Goal: Task Accomplishment & Management: Manage account settings

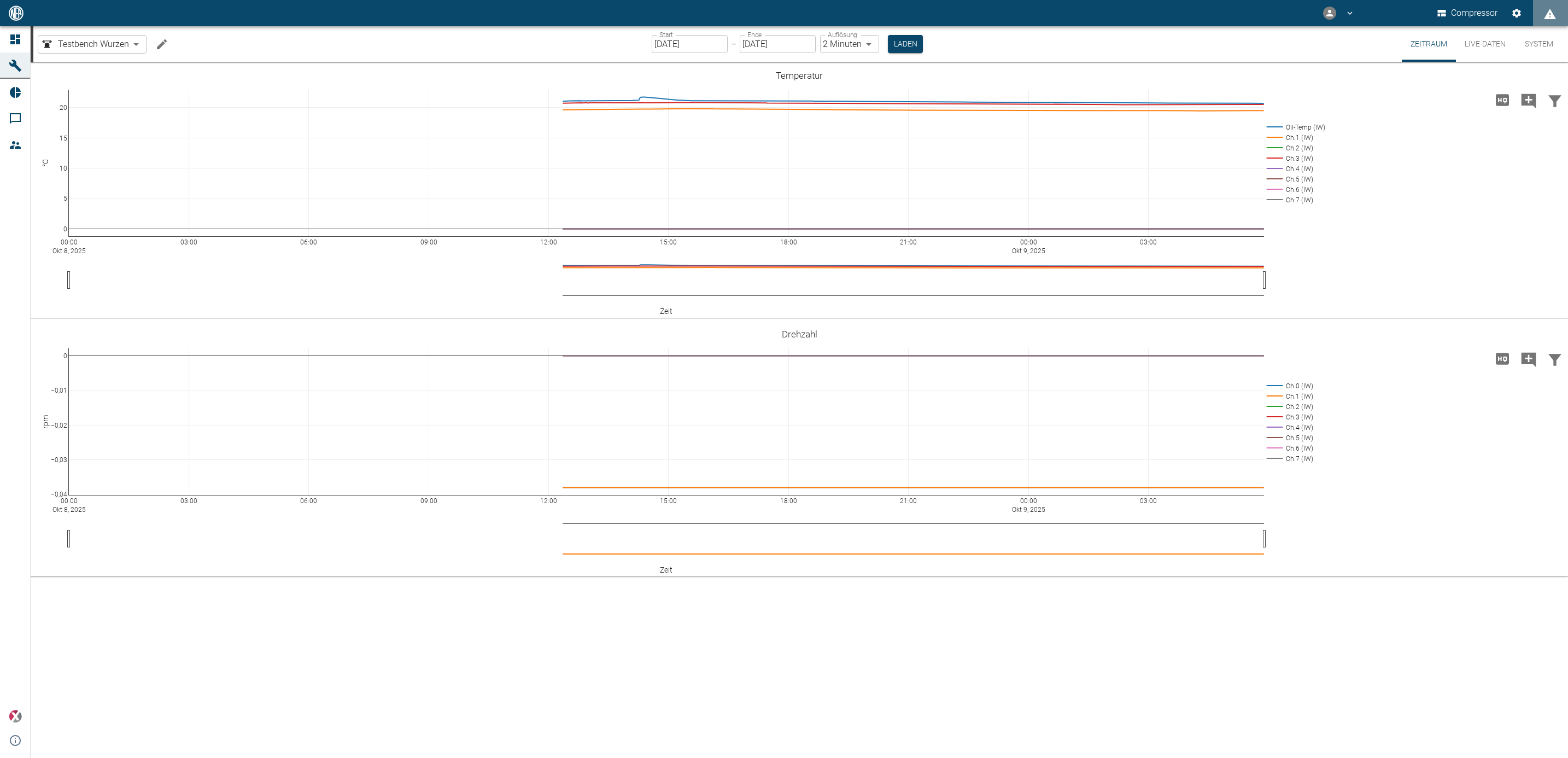
click at [779, 40] on button "Live-Daten" at bounding box center [1485, 44] width 58 height 35
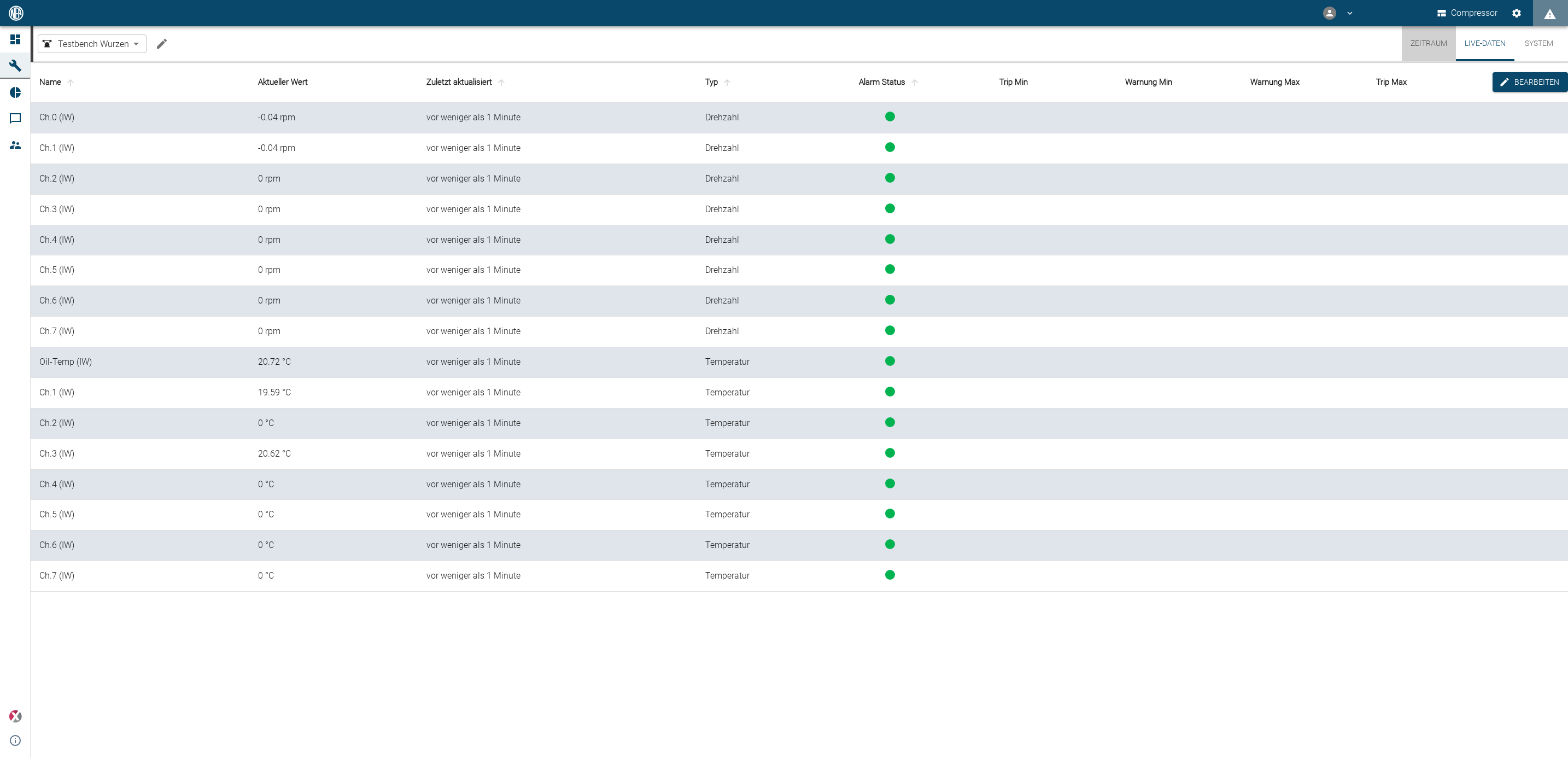
click at [779, 47] on button "Zeitraum" at bounding box center [1429, 43] width 54 height 35
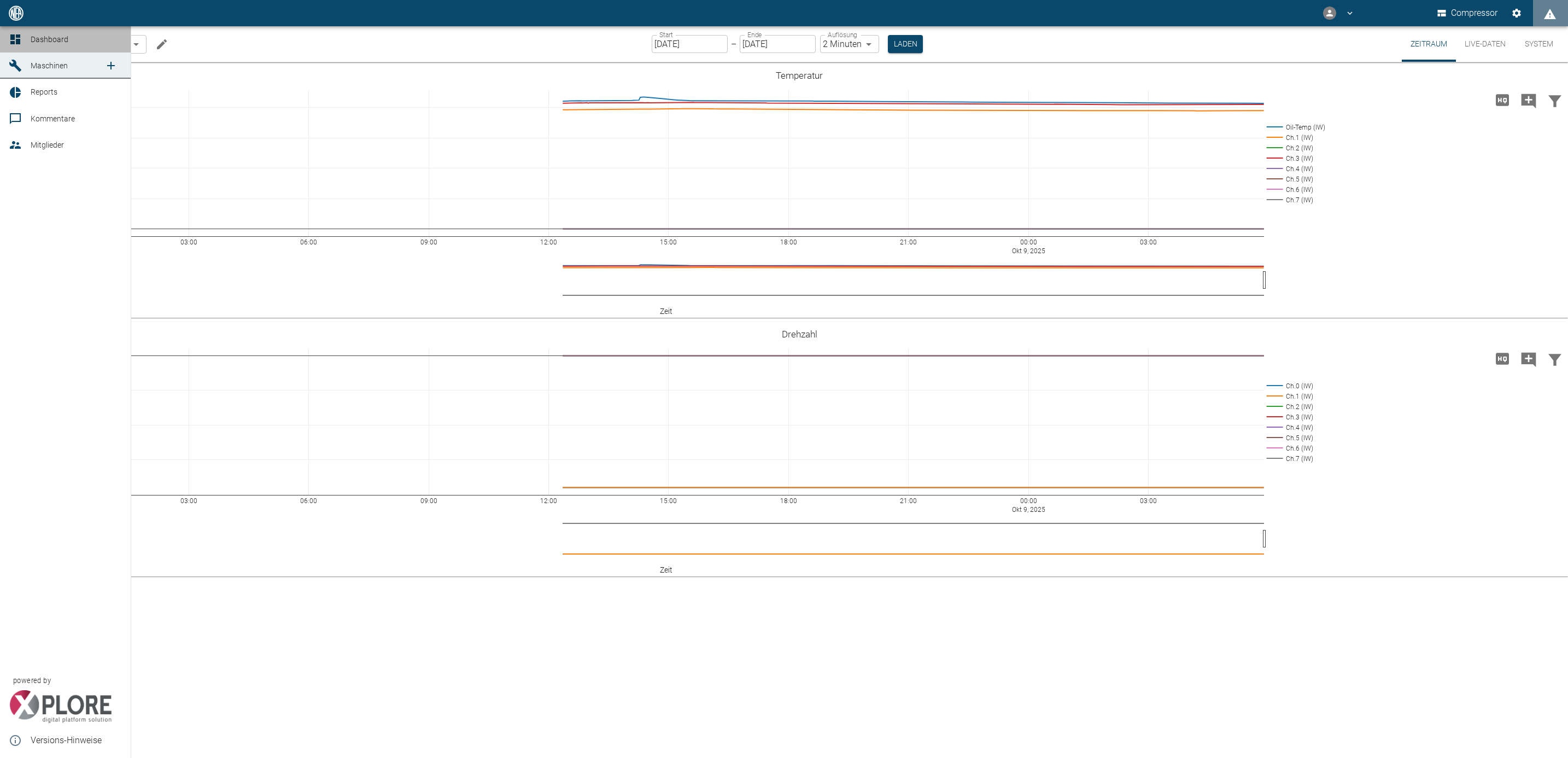
click at [29, 40] on link "Dashboard" at bounding box center [65, 39] width 131 height 26
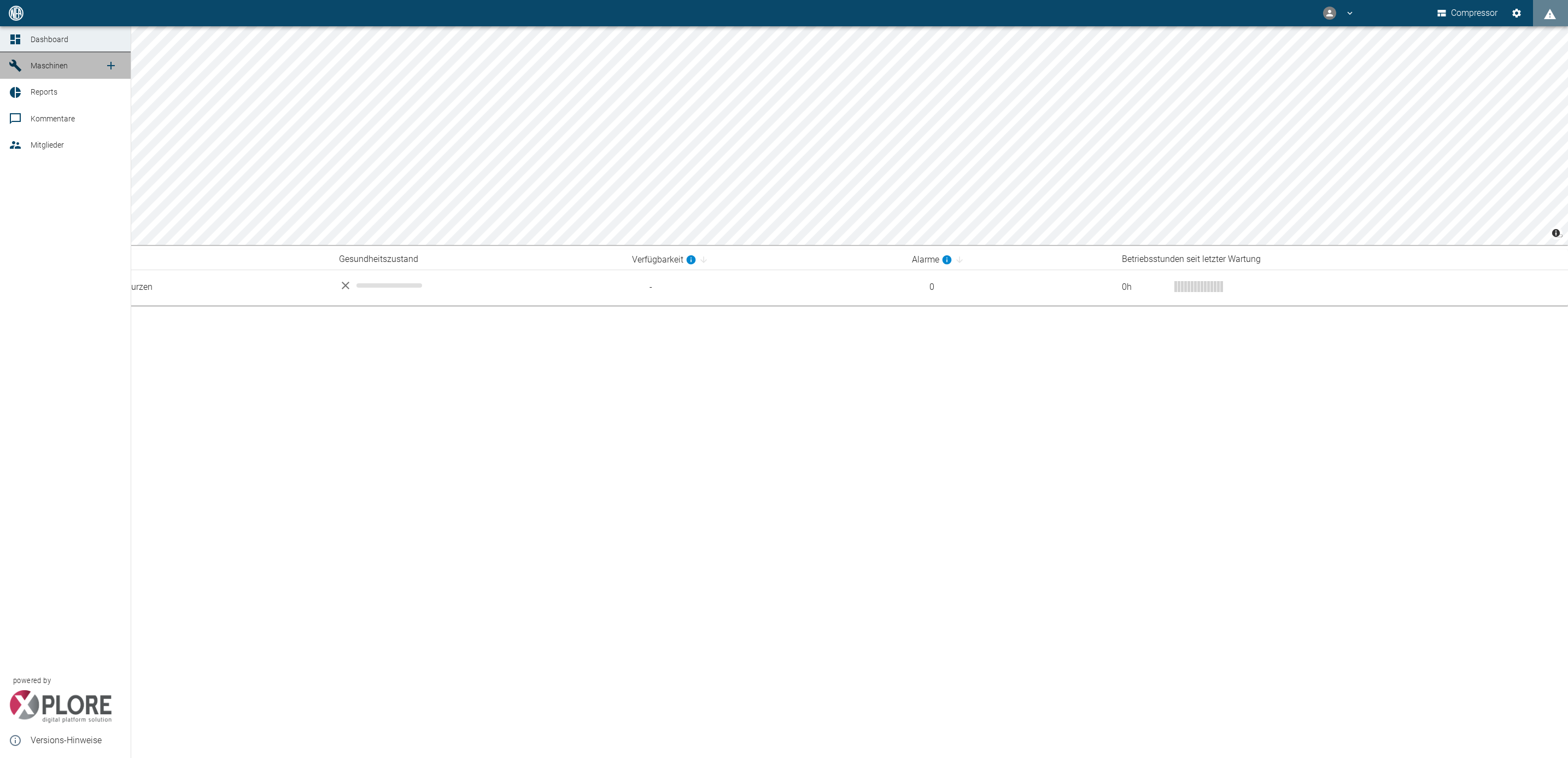
click at [22, 67] on div at bounding box center [16, 66] width 16 height 13
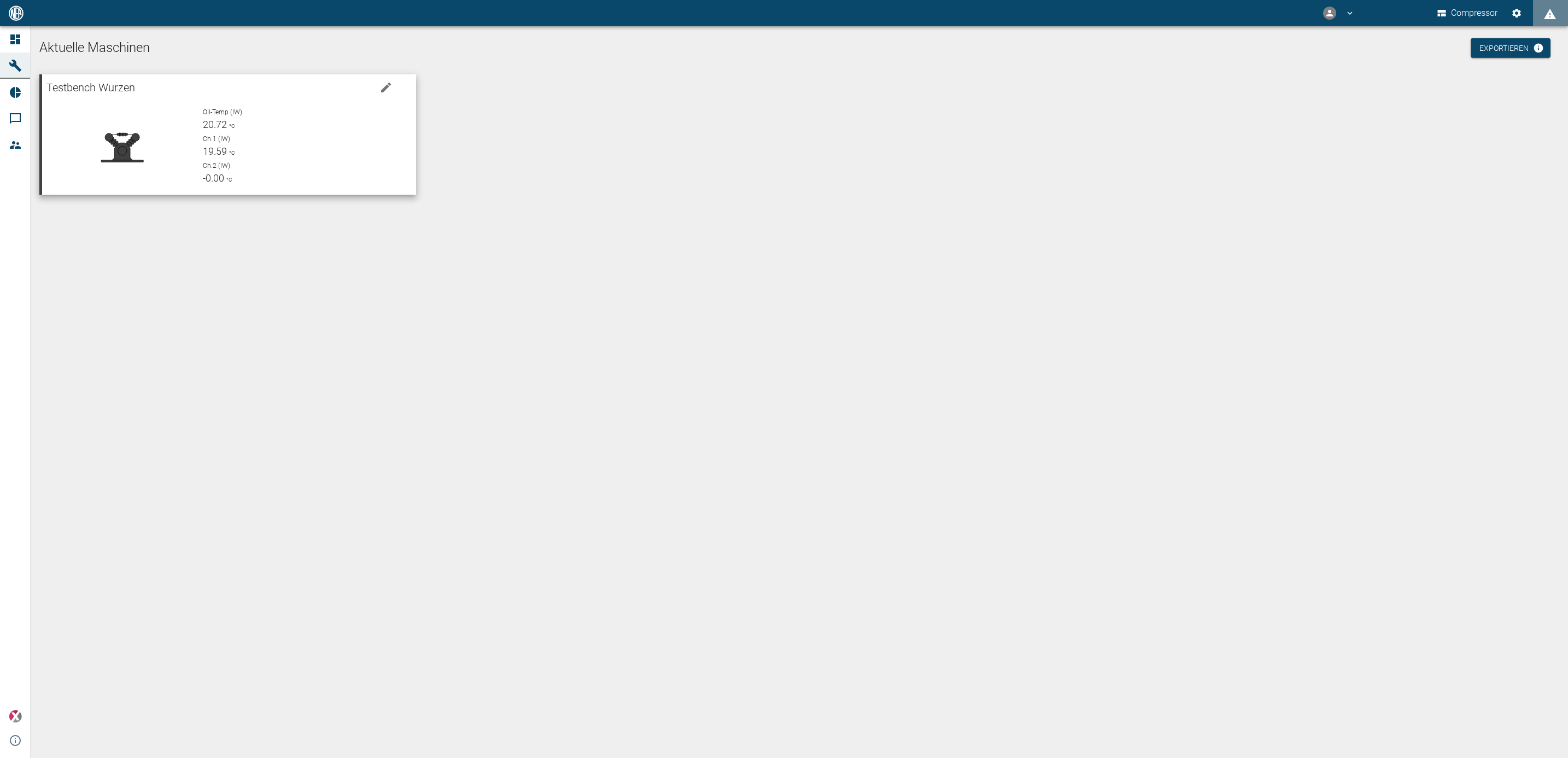
click at [265, 161] on p "Ch.2 (IW)" at bounding box center [305, 166] width 205 height 10
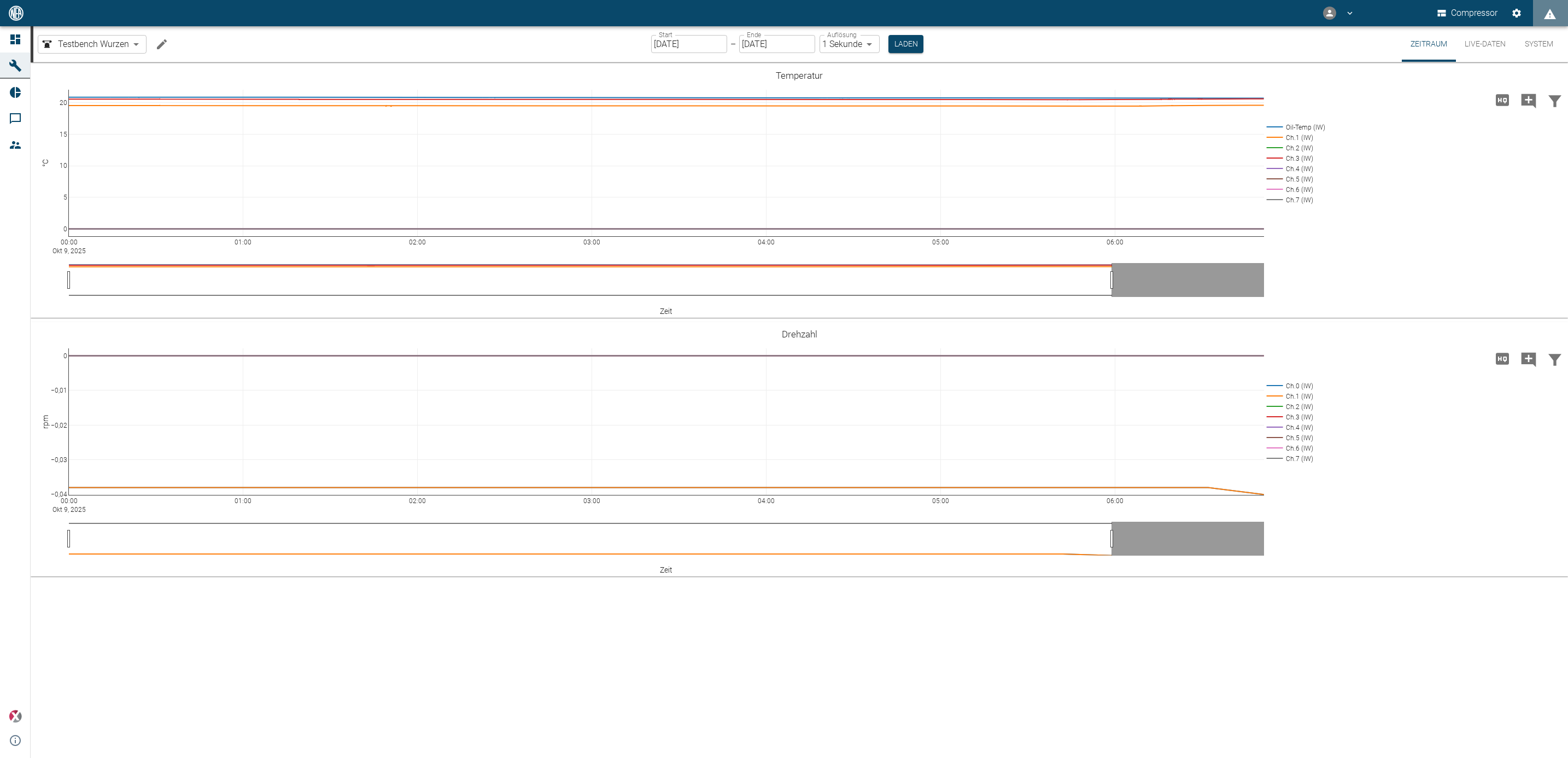
click at [873, 46] on body "Compressor Dashboard Maschinen Reports Kommentare Mitglieder powered by Version…" at bounding box center [784, 379] width 1568 height 758
click at [873, 46] on div at bounding box center [784, 379] width 1568 height 758
click at [1544, 40] on button "System" at bounding box center [1539, 44] width 49 height 35
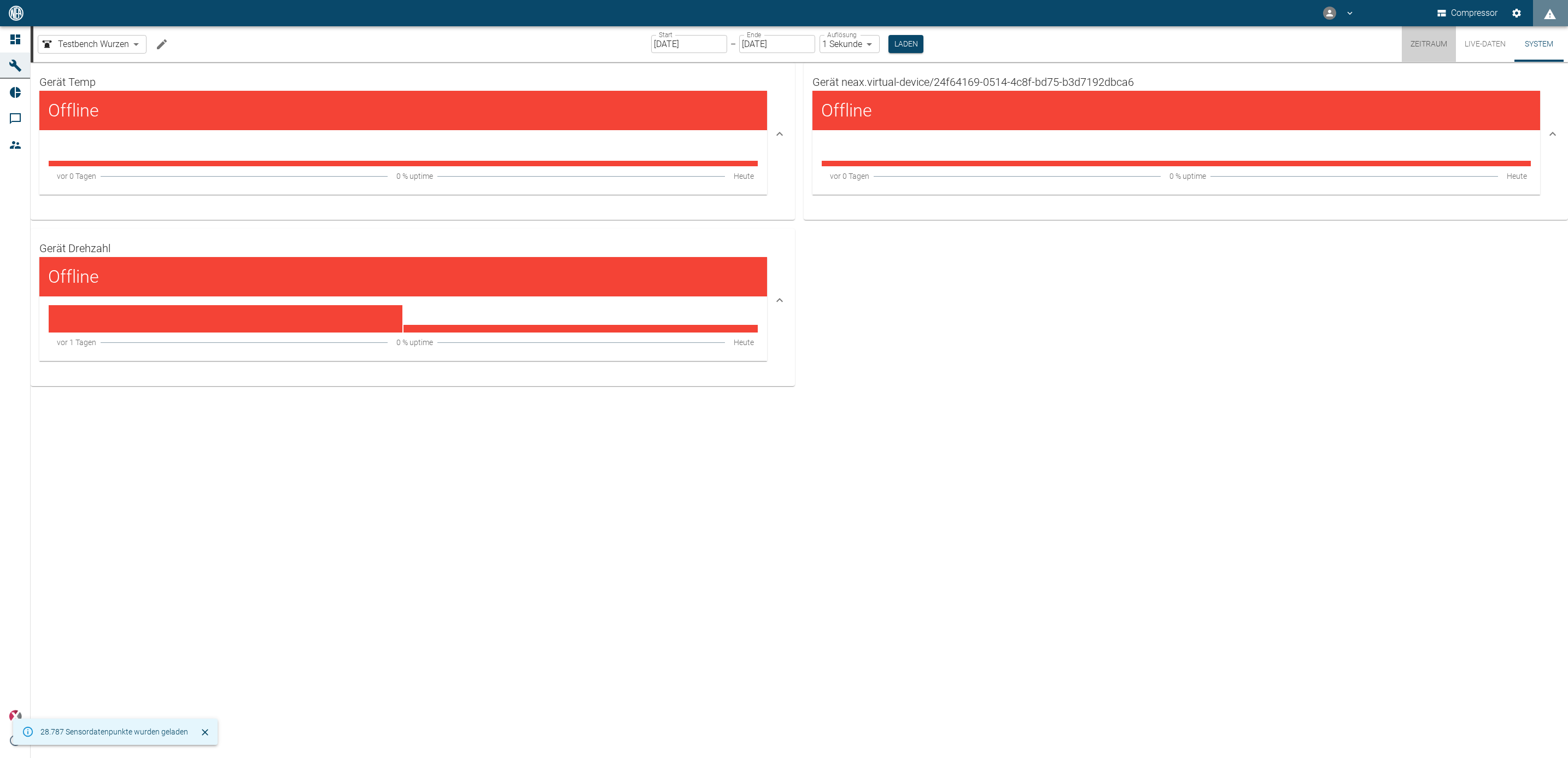
click at [1416, 46] on button "Zeitraum" at bounding box center [1429, 44] width 54 height 35
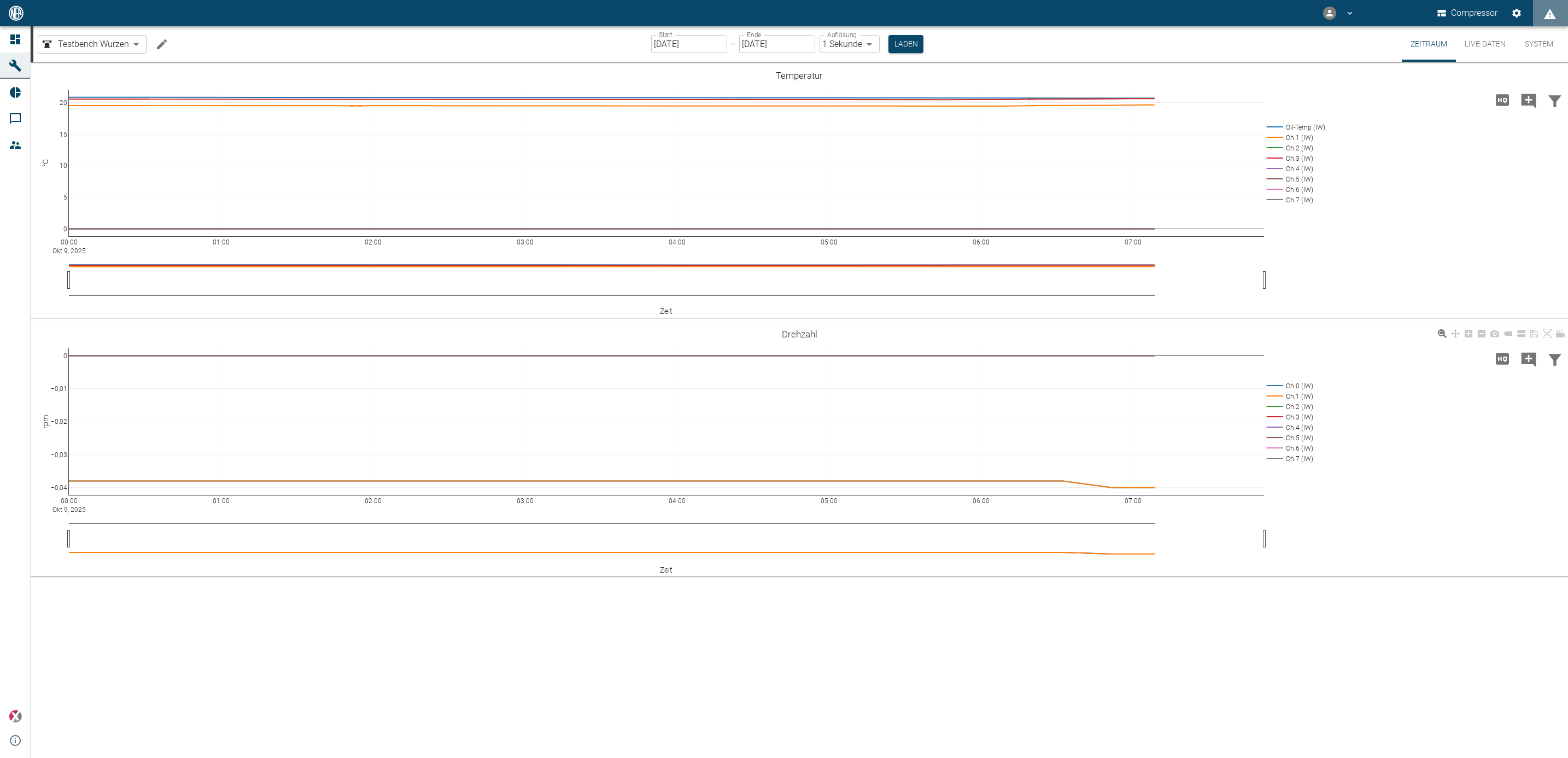
click at [1286, 454] on rect at bounding box center [1289, 458] width 49 height 10
click at [1277, 446] on rect at bounding box center [1289, 448] width 49 height 10
click at [1276, 433] on rect at bounding box center [1289, 437] width 49 height 10
click at [1276, 424] on rect at bounding box center [1289, 427] width 49 height 10
click at [1277, 416] on rect at bounding box center [1289, 416] width 49 height 10
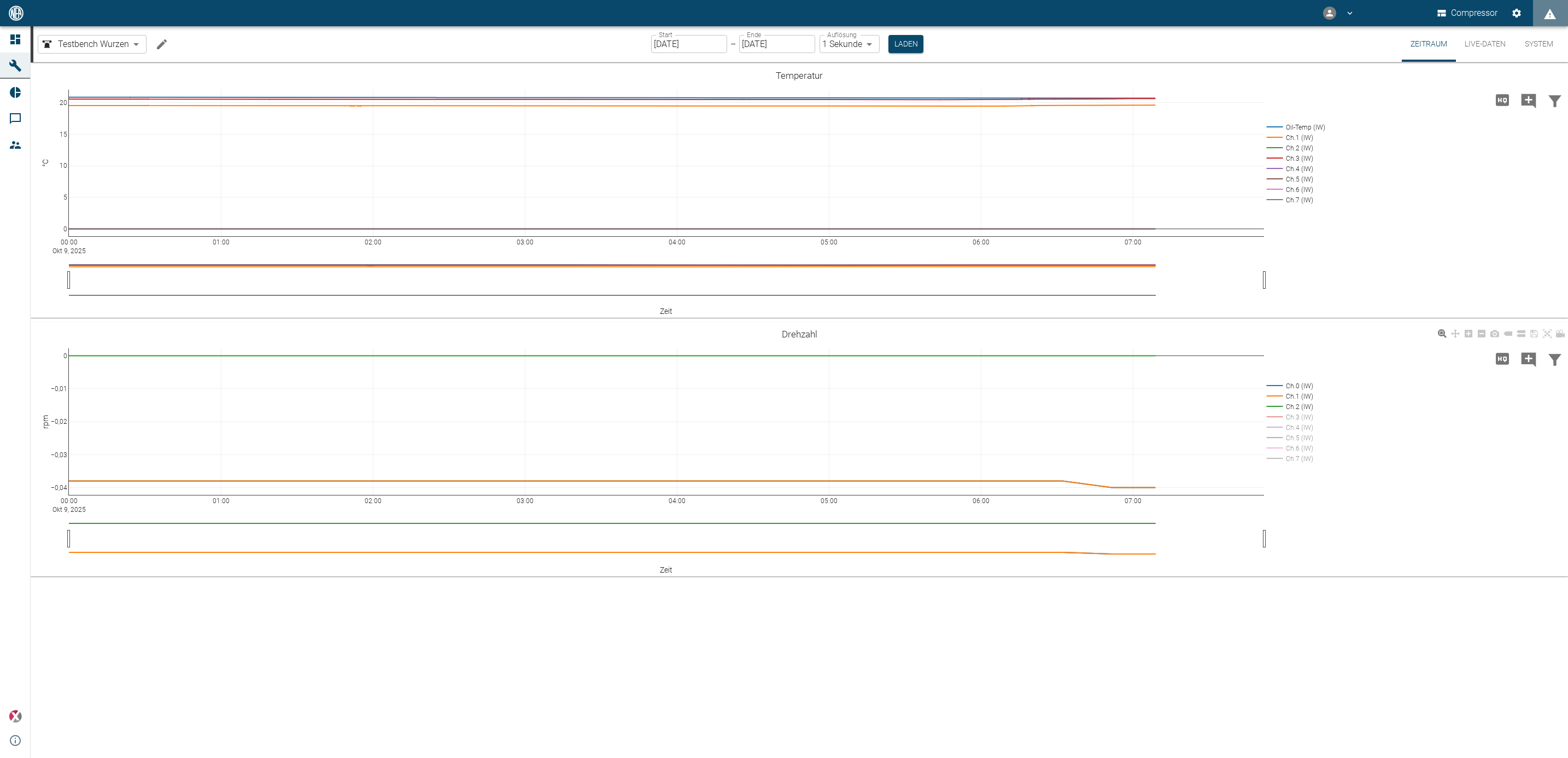
click at [1270, 402] on rect at bounding box center [1289, 406] width 49 height 10
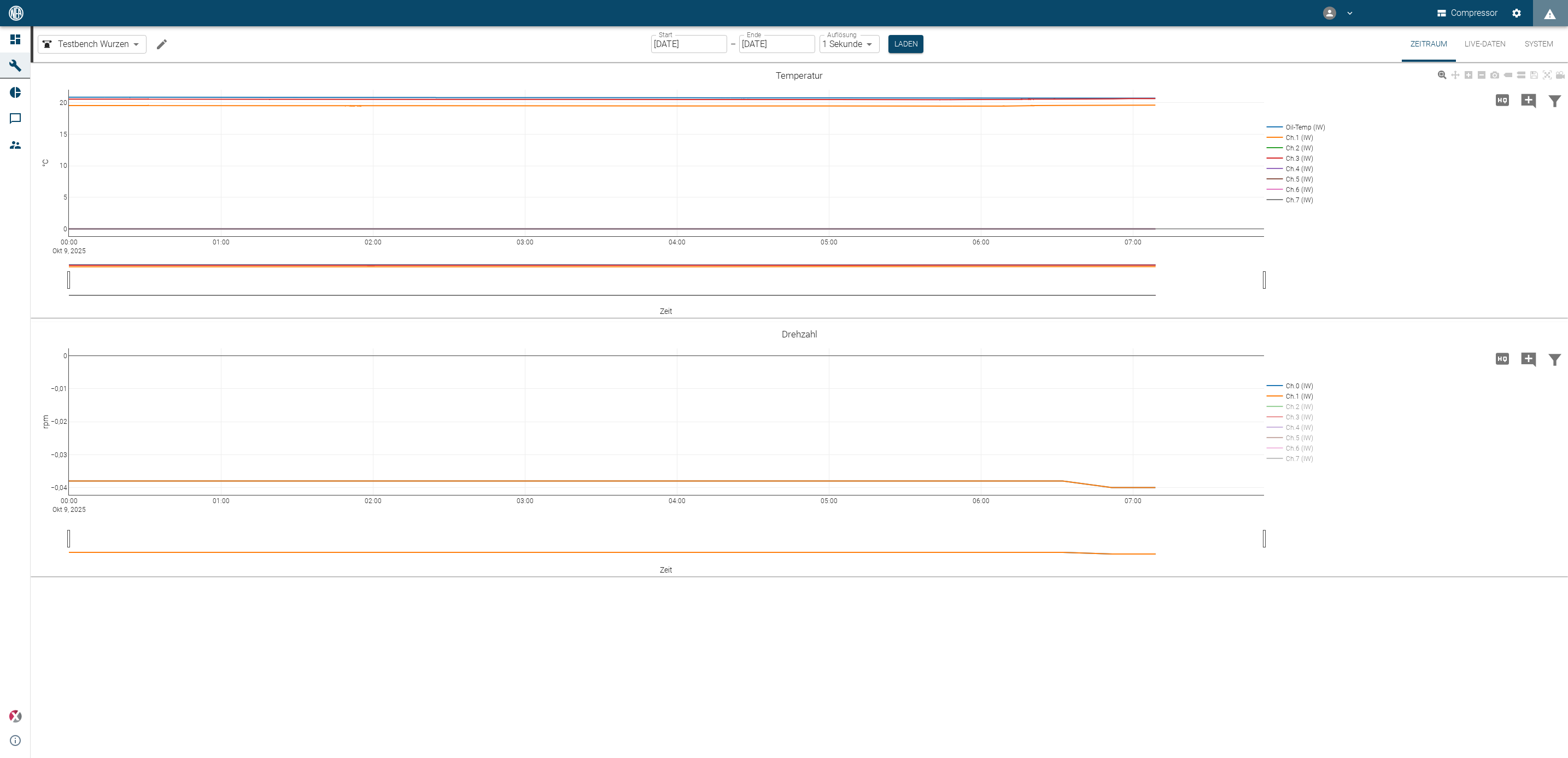
click at [1275, 197] on rect at bounding box center [1295, 200] width 61 height 10
click at [1273, 188] on rect at bounding box center [1295, 189] width 61 height 10
click at [1273, 174] on rect at bounding box center [1295, 179] width 61 height 10
click at [1273, 167] on rect at bounding box center [1295, 169] width 61 height 10
click at [1273, 153] on rect at bounding box center [1295, 158] width 61 height 10
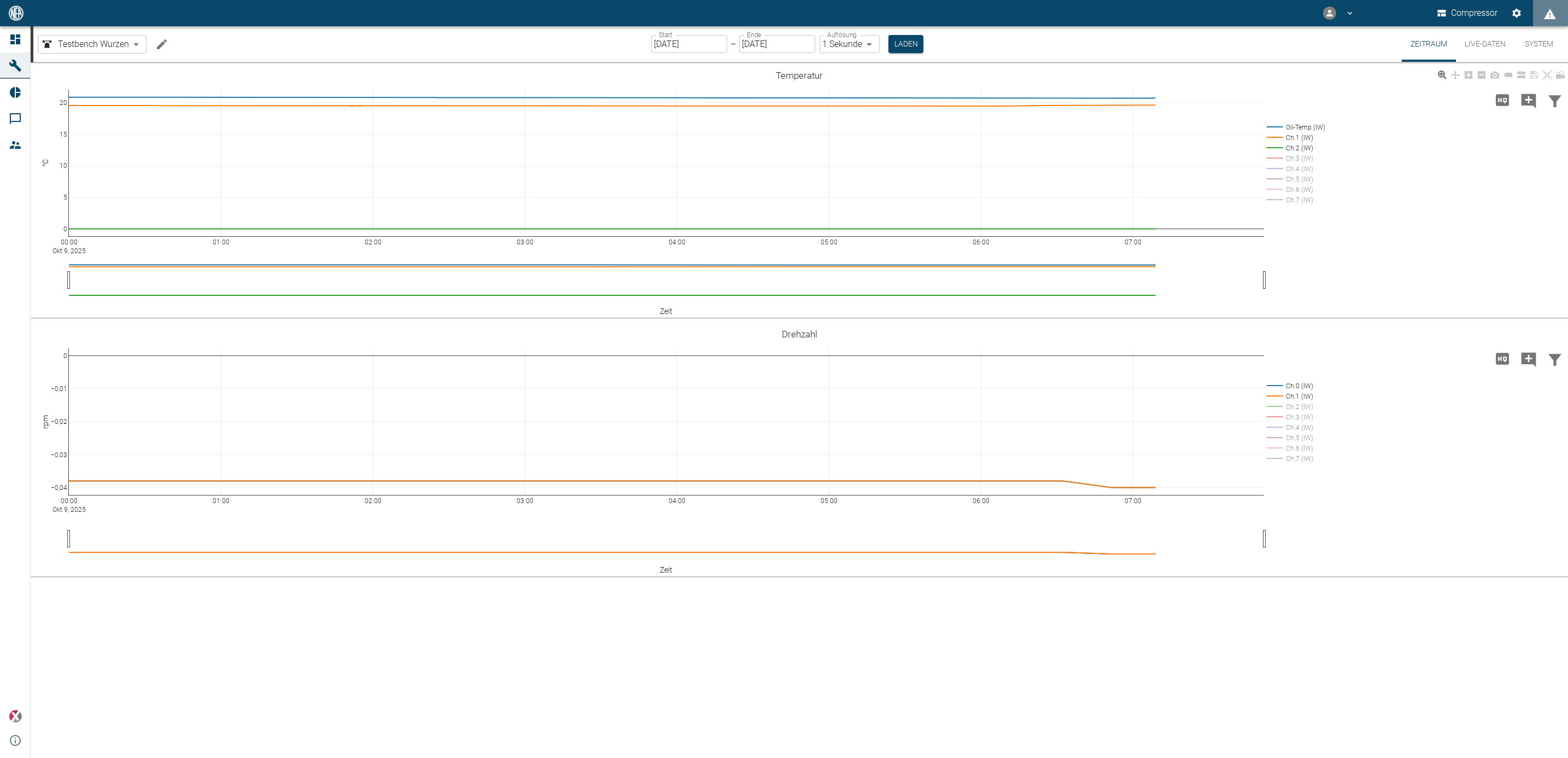
click at [1273, 147] on rect at bounding box center [1295, 147] width 61 height 10
click at [1286, 148] on rect at bounding box center [1295, 147] width 61 height 10
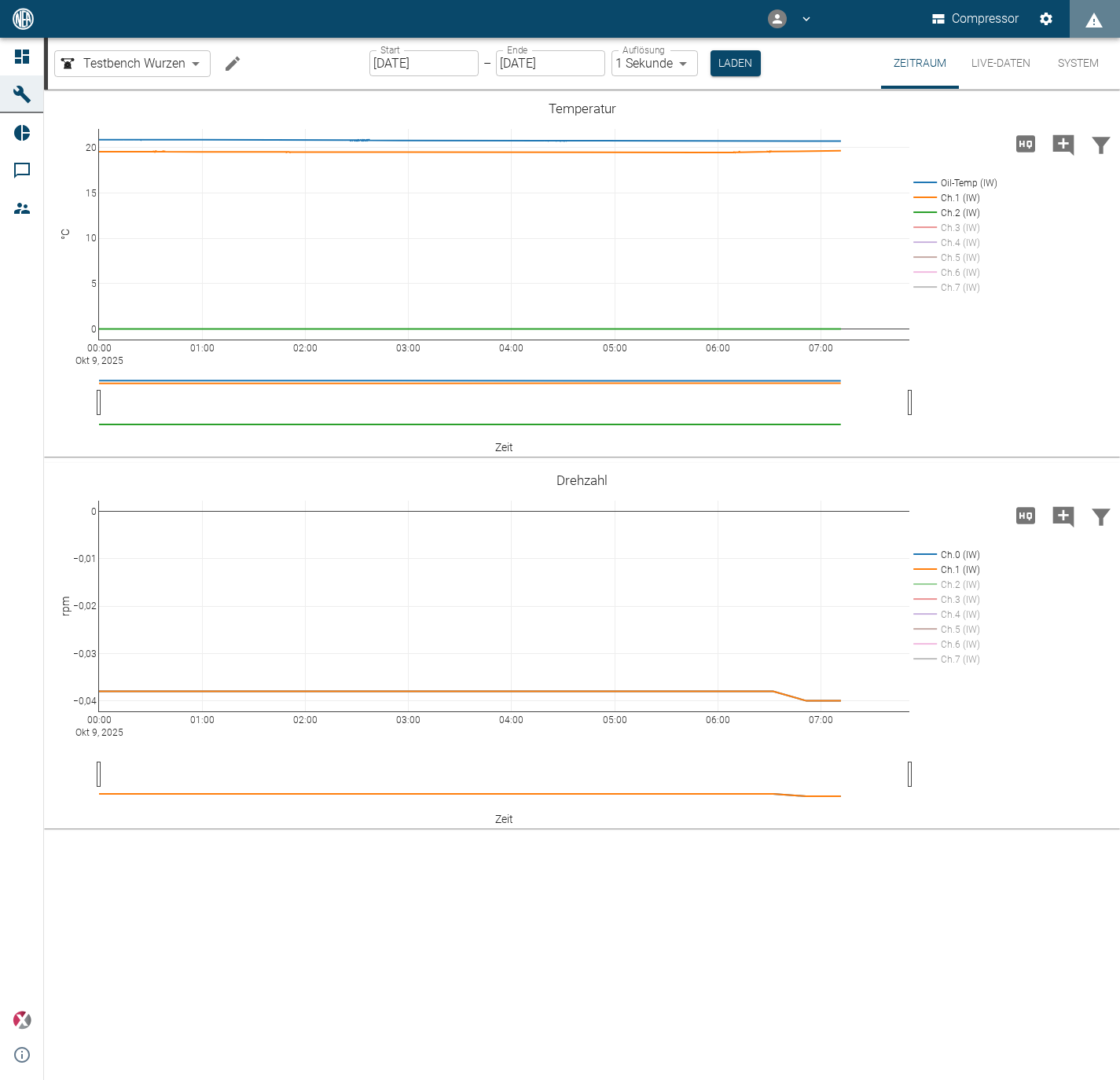
click at [988, 68] on button "Live-Daten" at bounding box center [1001, 63] width 84 height 51
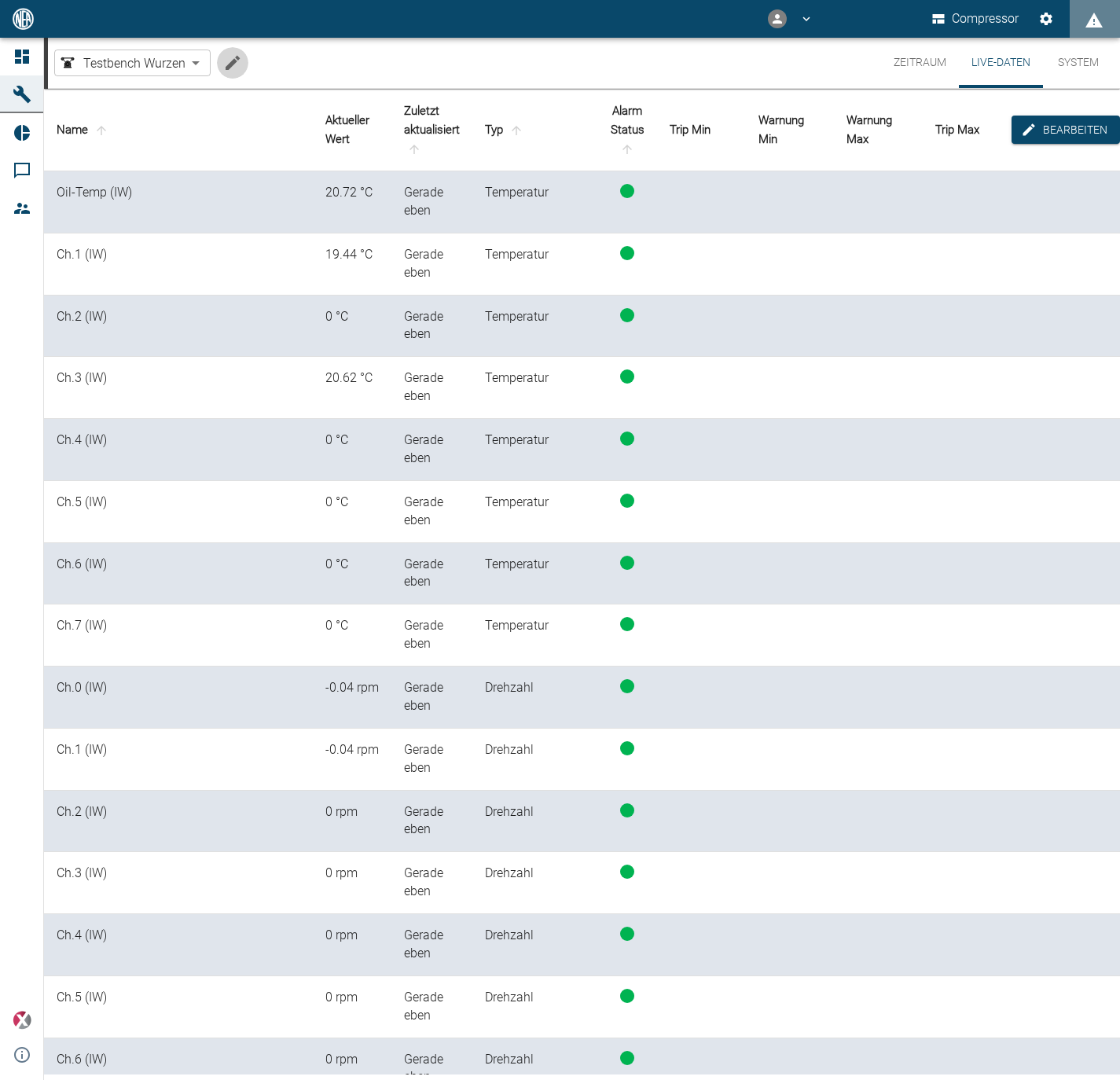
click at [223, 67] on icon "Machine bearbeiten" at bounding box center [233, 63] width 19 height 19
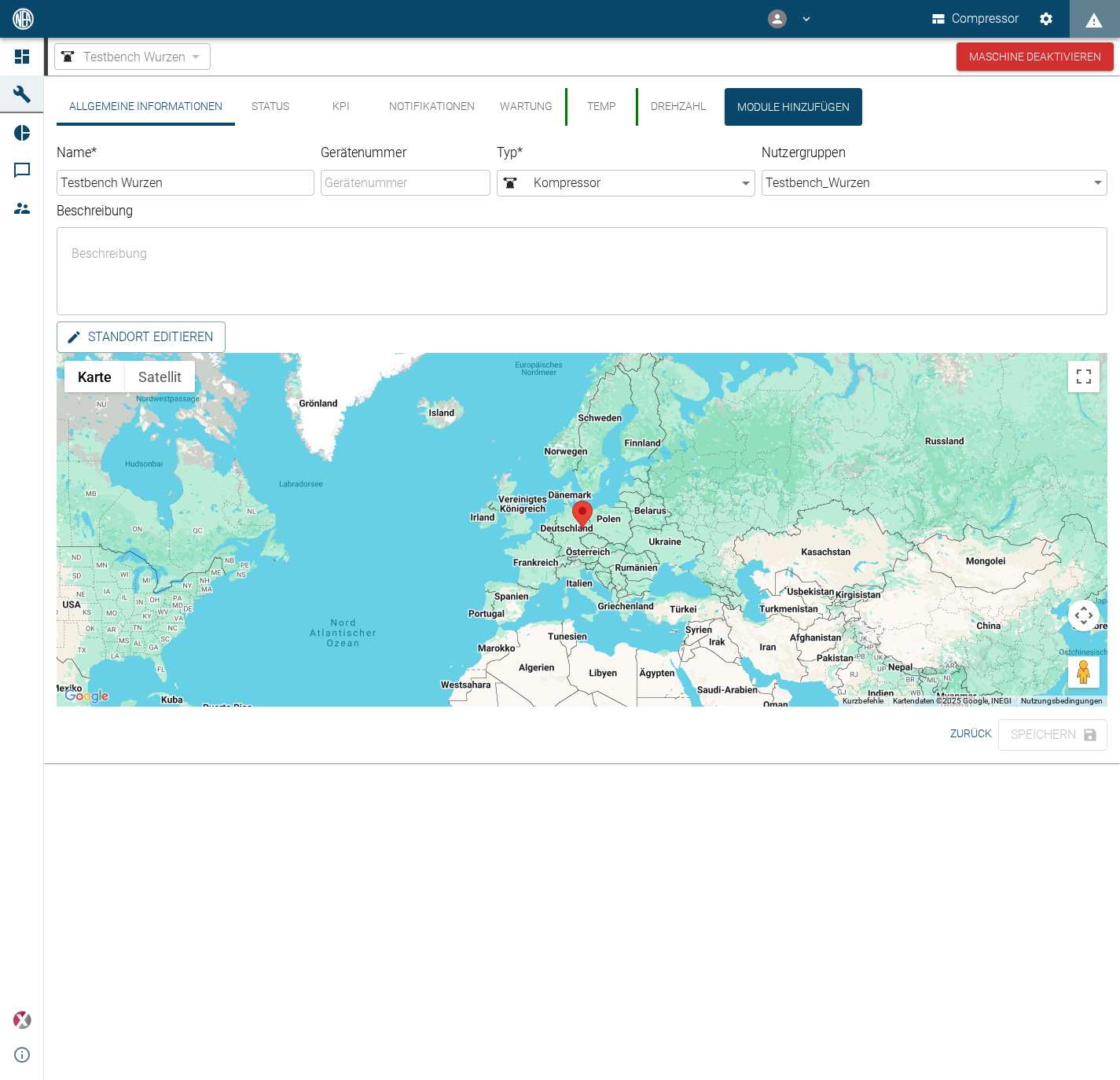
click at [693, 80] on div "Allgemeine Informationen Status KPI Notifikationen Wartung Temp Drehzahl Module…" at bounding box center [582, 400] width 1076 height 650
click at [681, 93] on button "Drehzahl" at bounding box center [677, 107] width 82 height 38
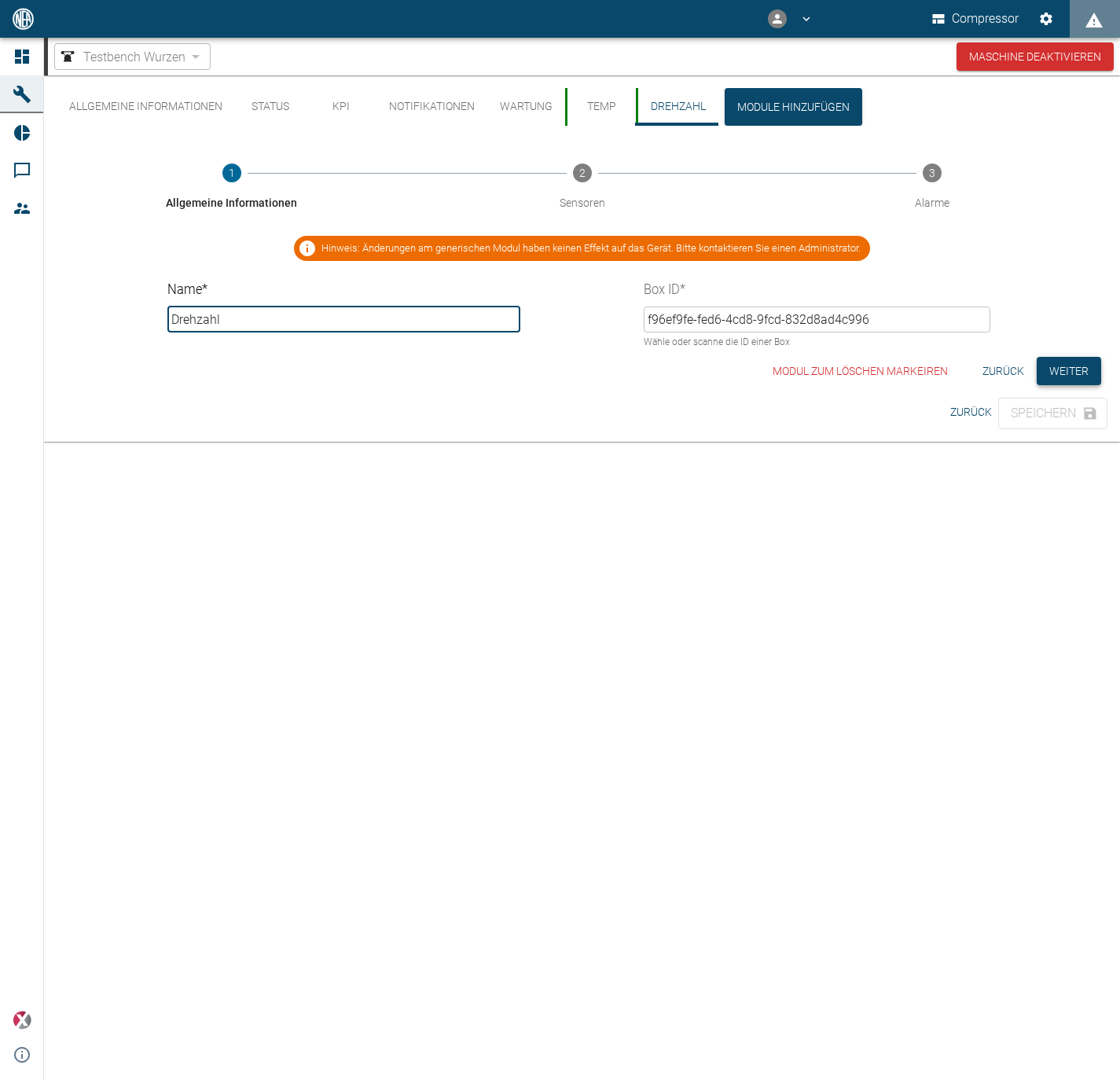
click at [1084, 375] on button "Weiter" at bounding box center [1069, 371] width 65 height 29
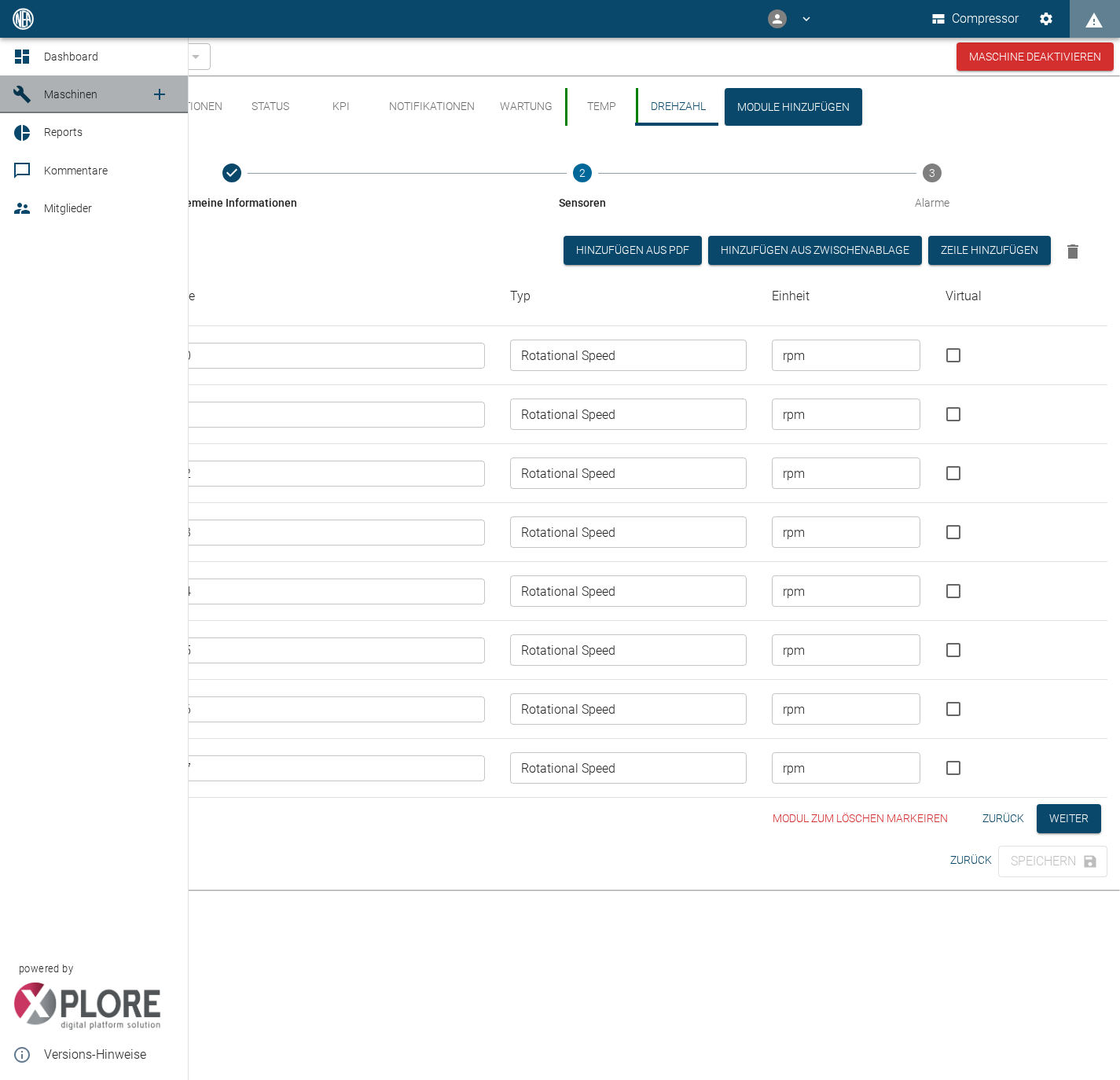
click at [33, 100] on div at bounding box center [24, 95] width 24 height 19
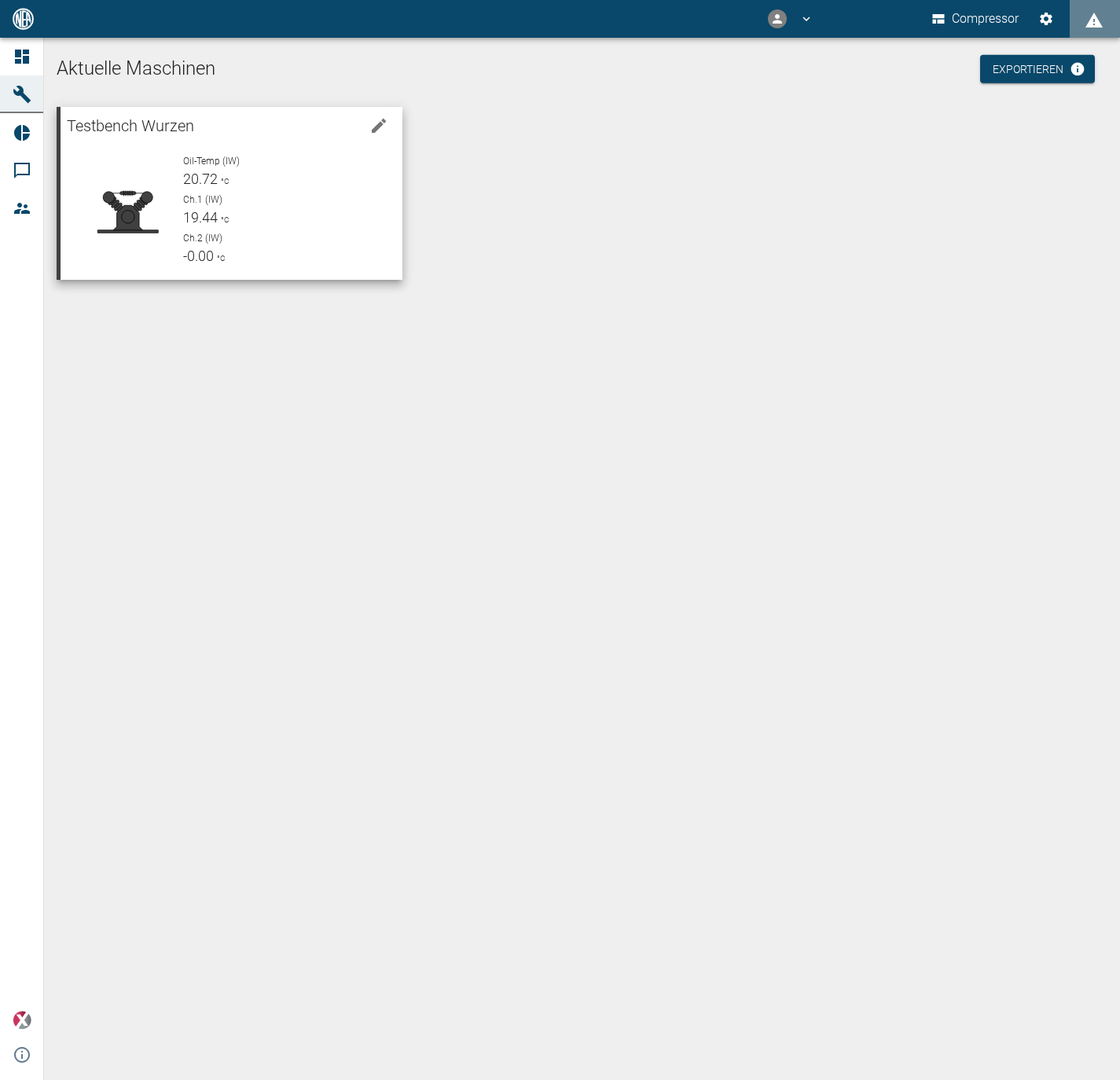
click at [224, 186] on div "Oil-Temp (IW) 20.72 °C" at bounding box center [286, 172] width 207 height 35
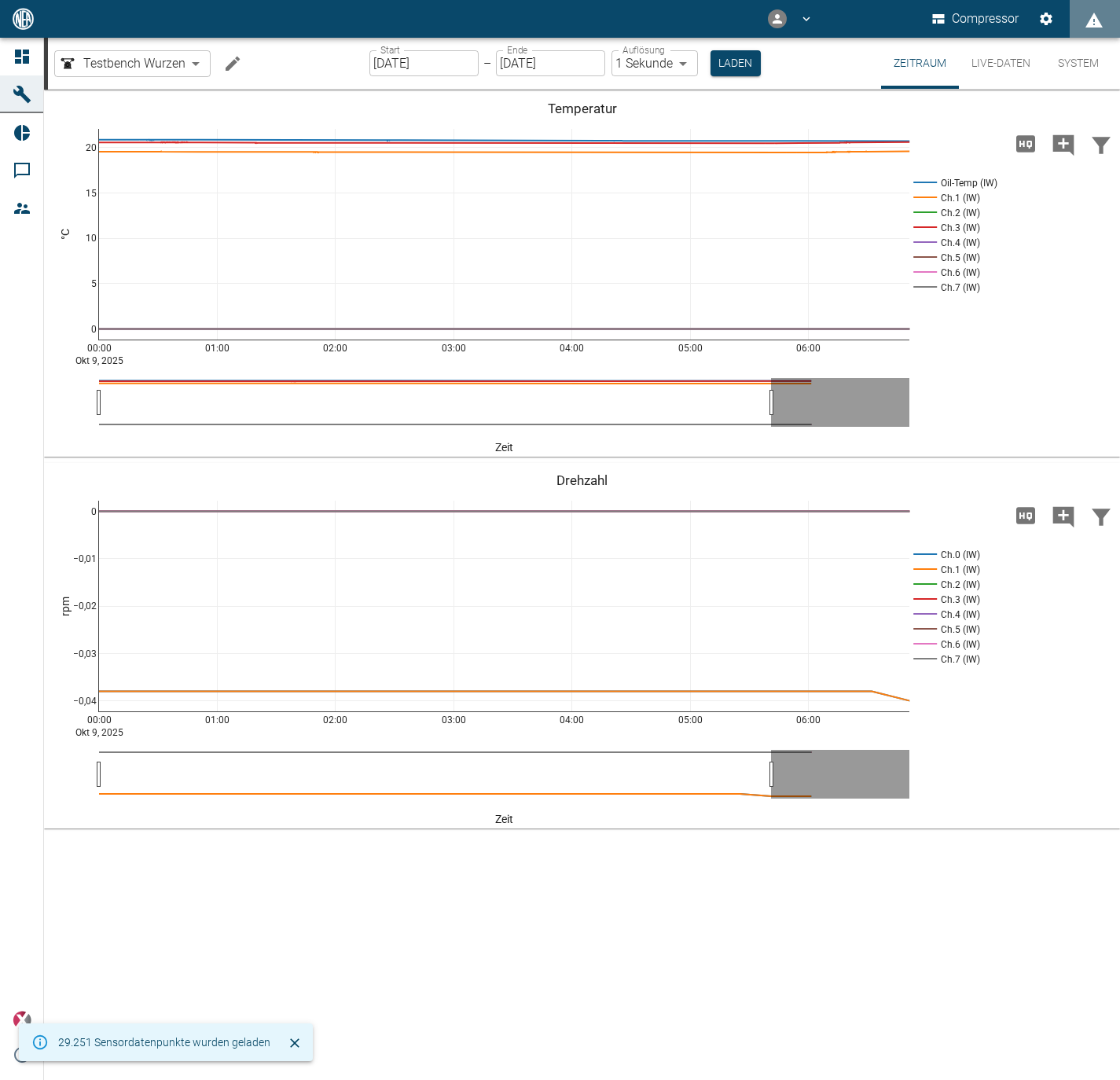
click at [228, 61] on icon "Machine bearbeiten" at bounding box center [233, 64] width 19 height 19
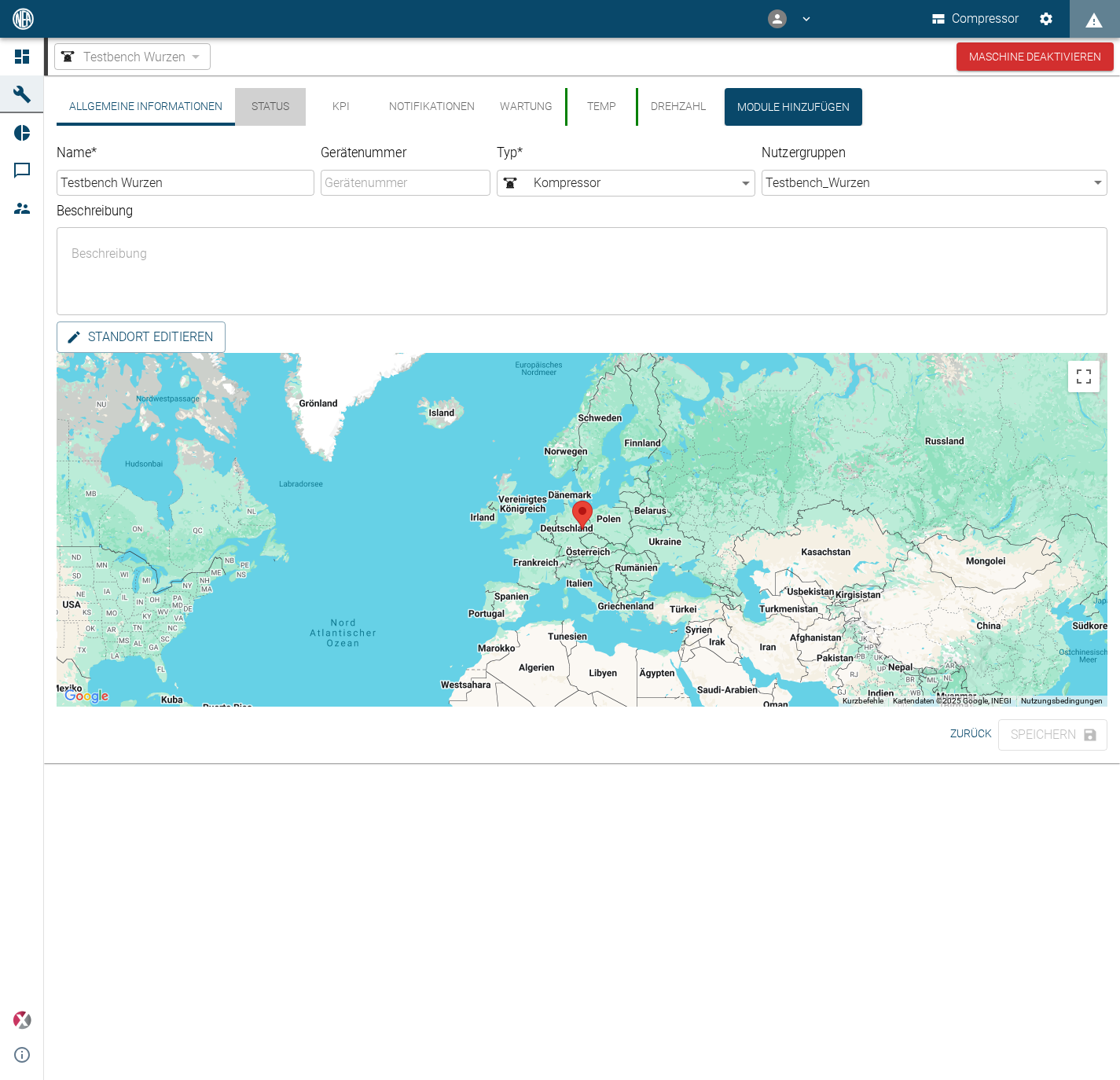
click at [273, 109] on button "Status" at bounding box center [270, 107] width 71 height 38
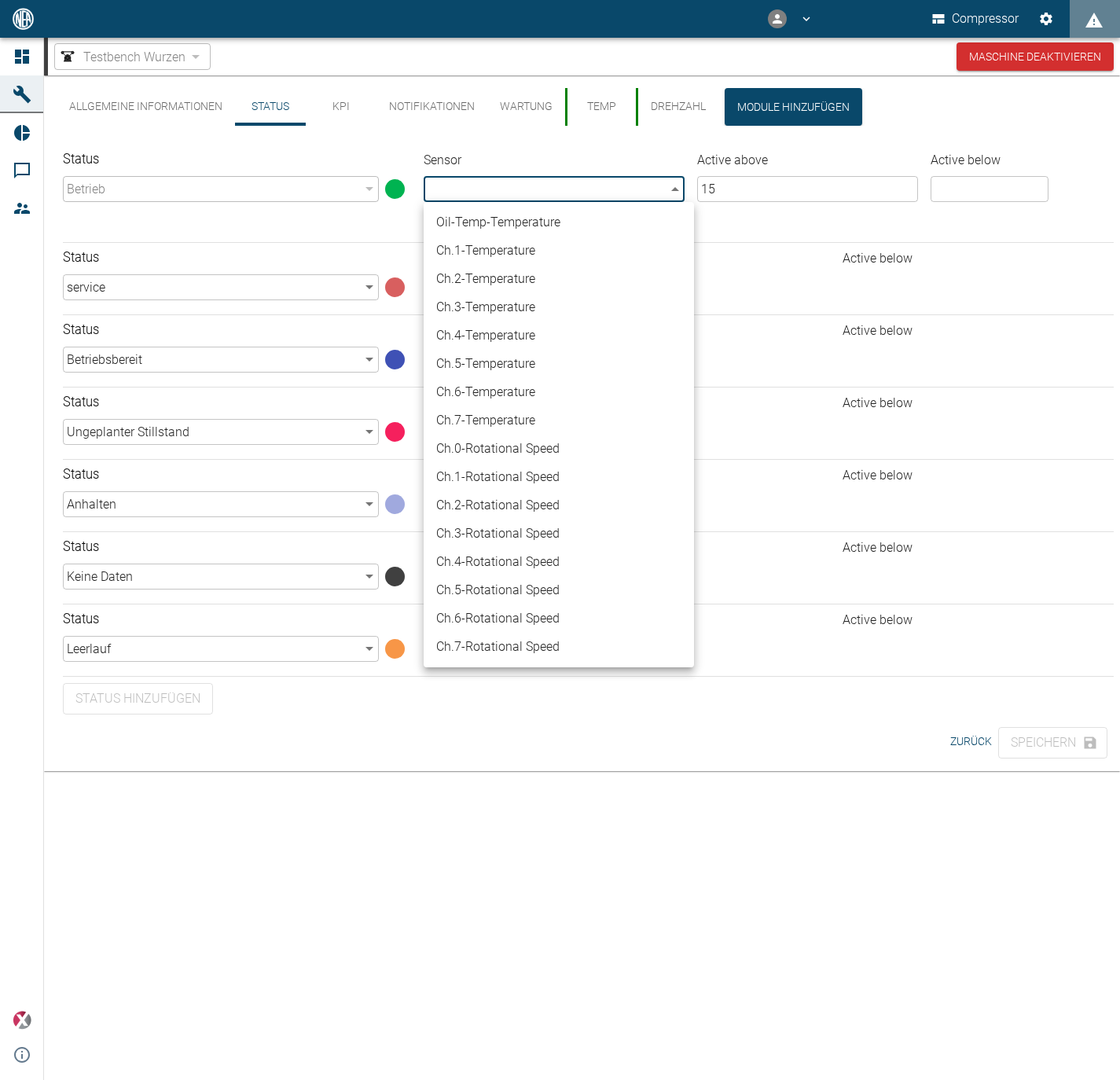
click at [480, 189] on body "Compressor Dashboard Maschinen Reports Kommentare Mitglieder powered by Version…" at bounding box center [560, 540] width 1120 height 1080
click at [568, 212] on li "Oil-Temp - Temperature" at bounding box center [558, 222] width 270 height 28
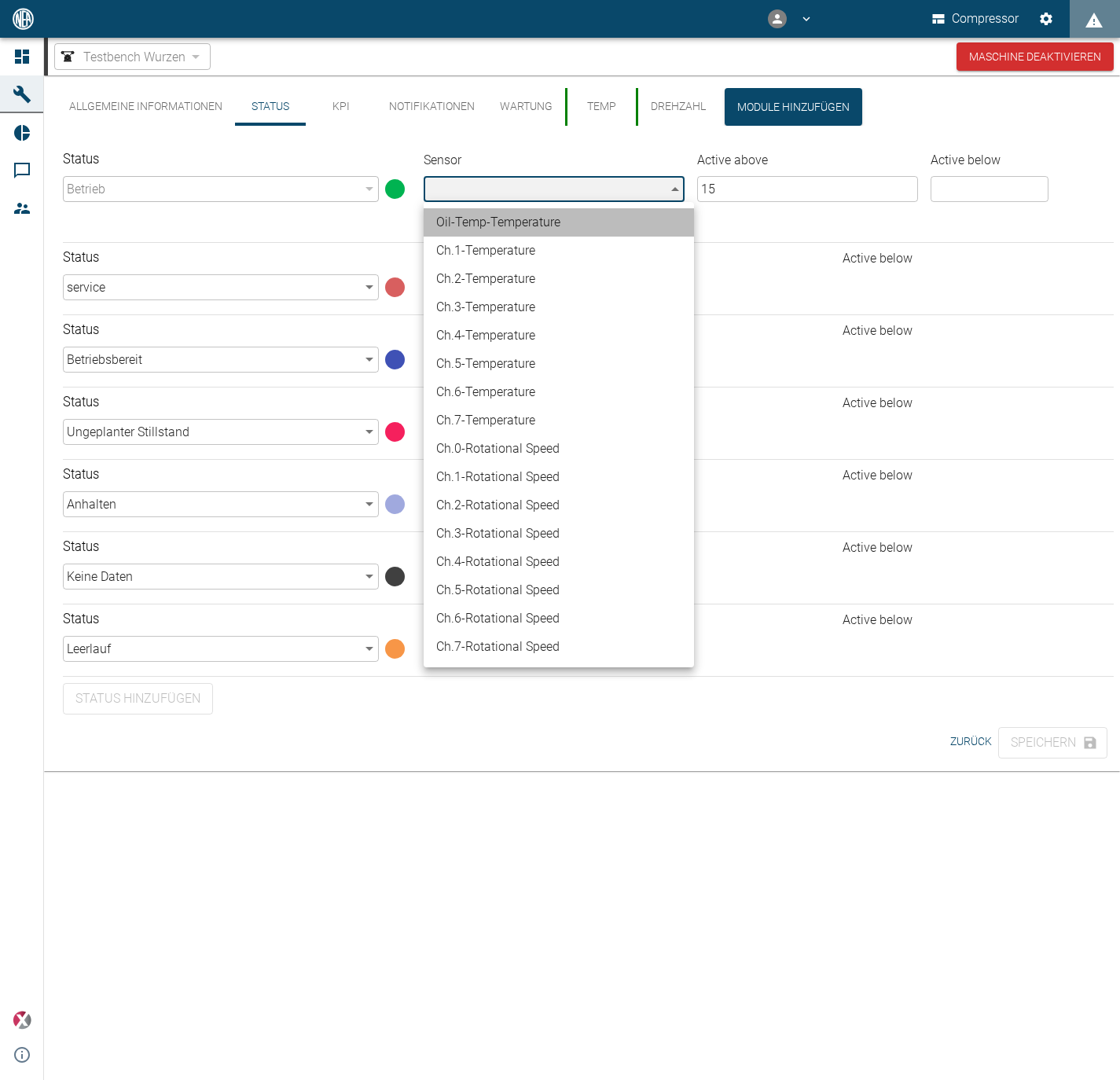
type input "9a248163-ded1-474d-9cfe-3f6d9d16d070"
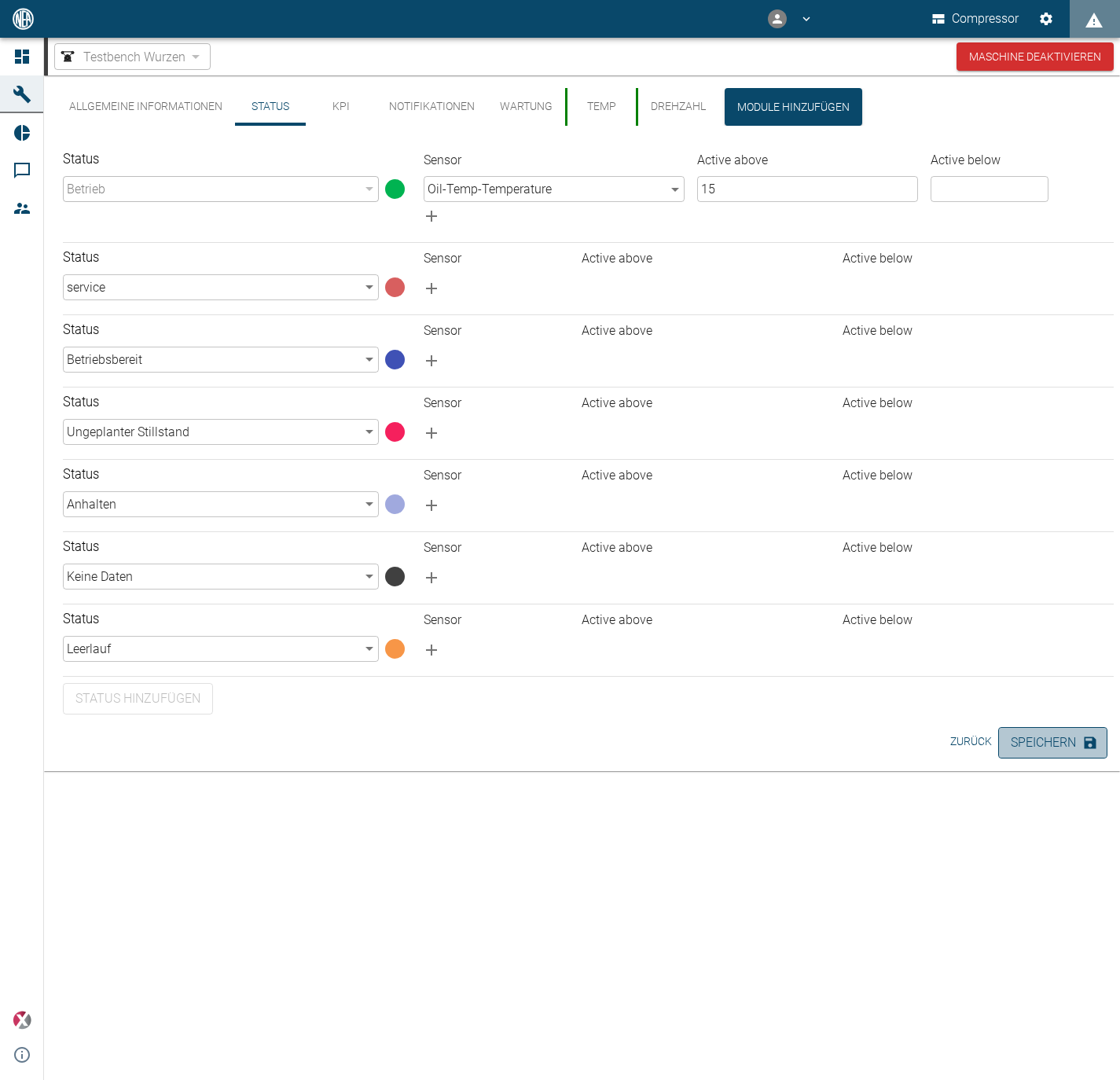
click at [1011, 745] on button "Speichern" at bounding box center [1053, 743] width 109 height 32
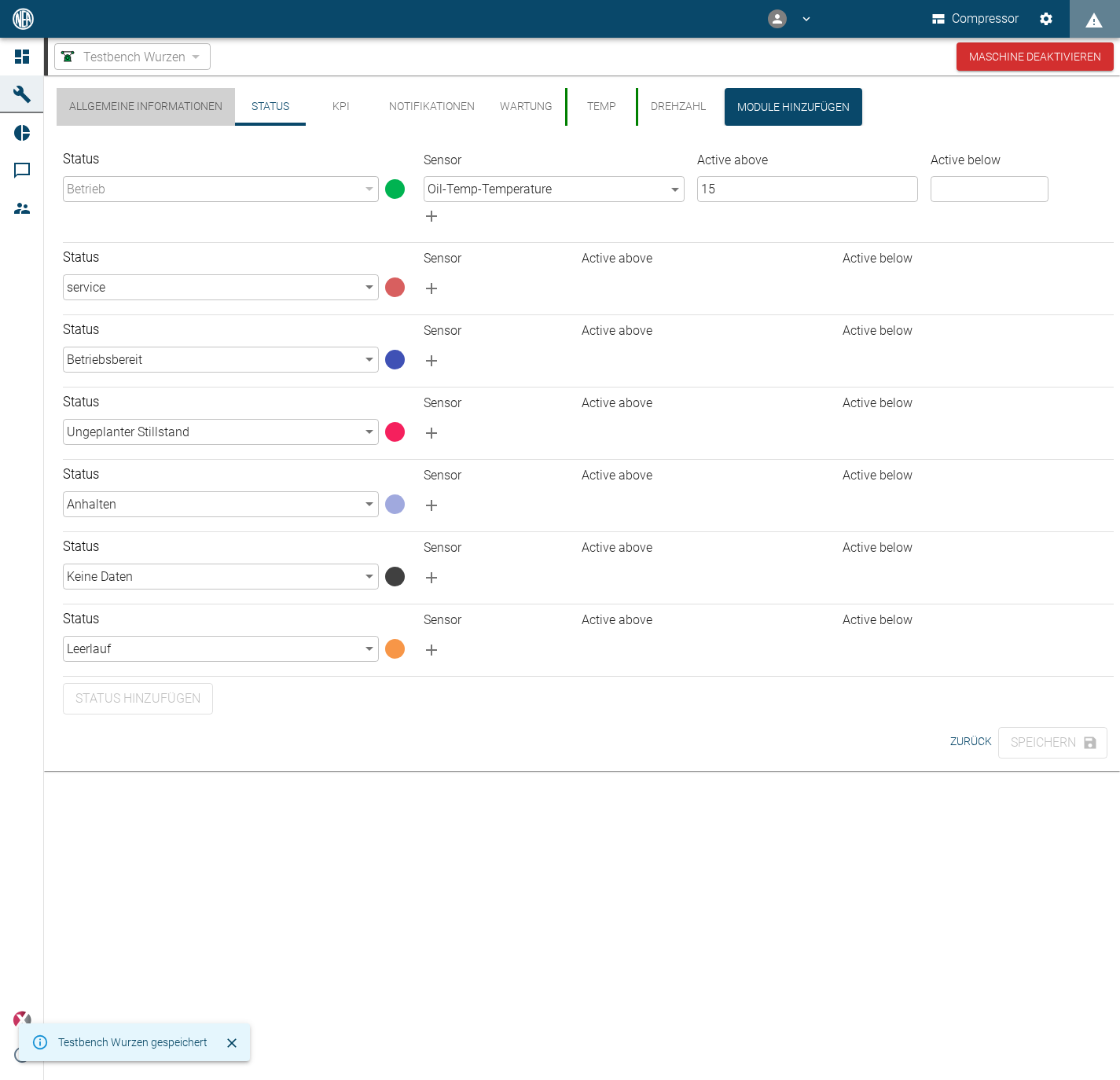
click at [158, 104] on button "Allgemeine Informationen" at bounding box center [146, 107] width 178 height 38
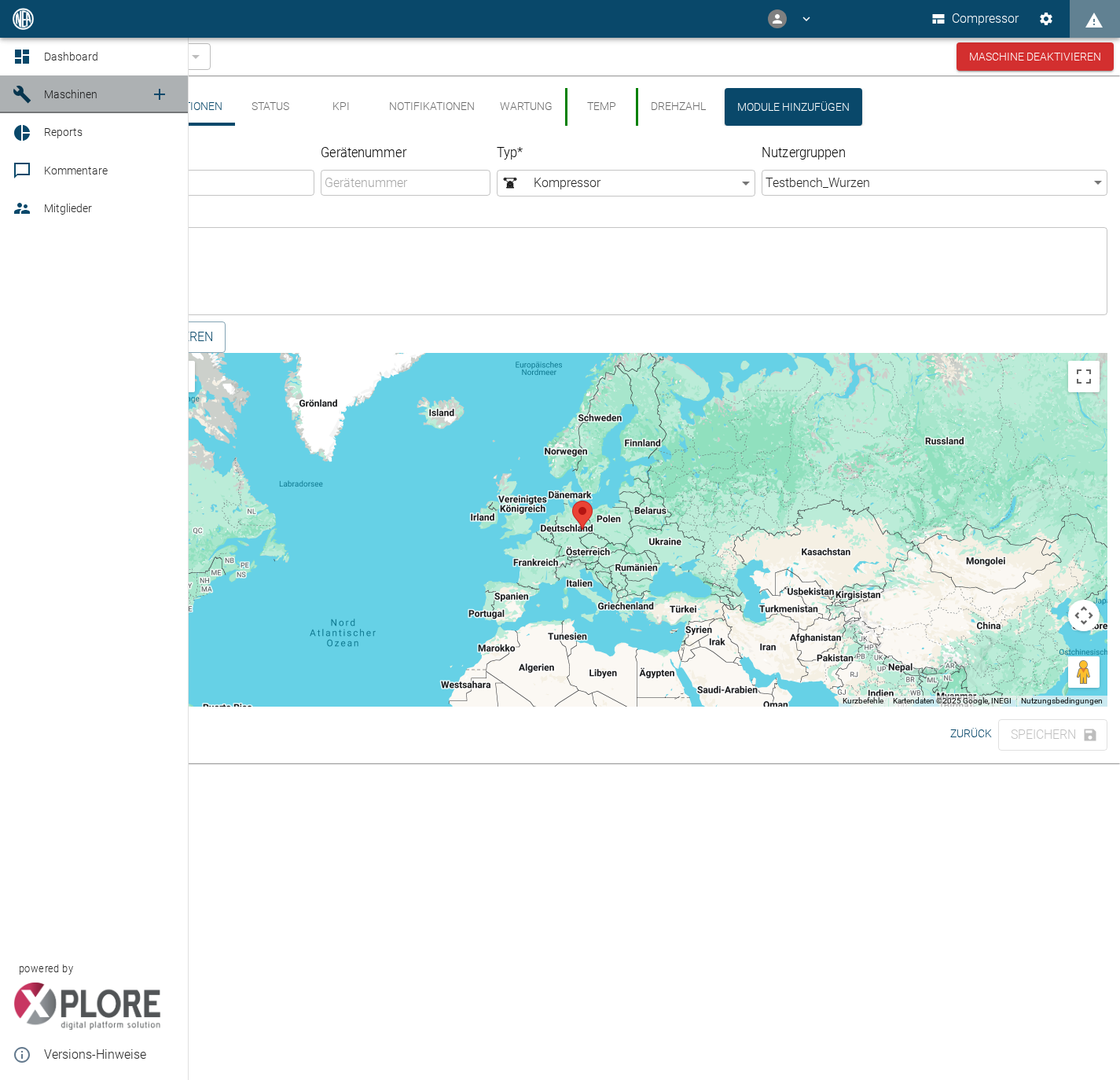
click at [35, 93] on div at bounding box center [24, 95] width 24 height 19
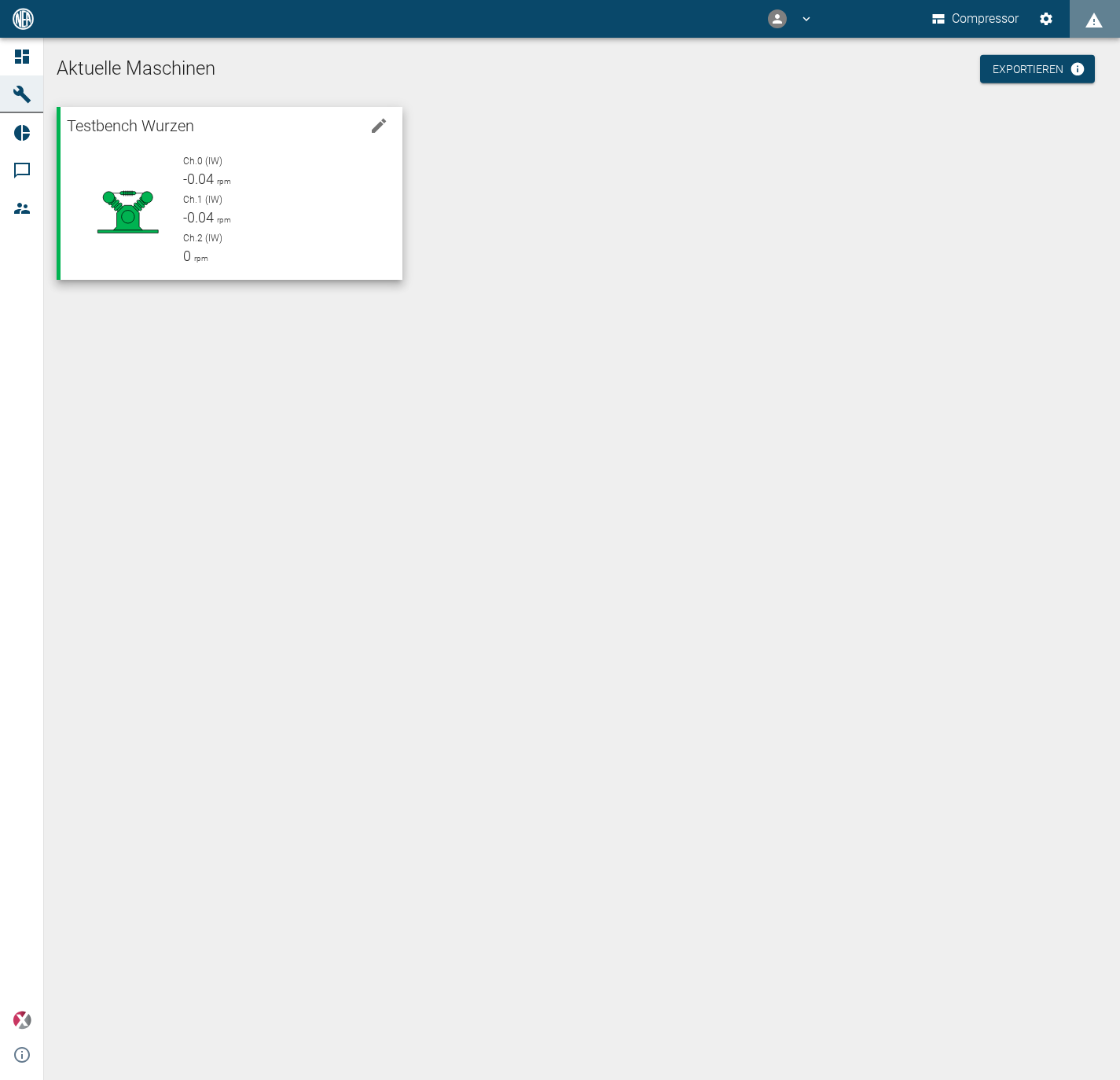
click at [312, 142] on div "Ch.0 (IW) -0.04 rpm Ch.1 (IW) -0.04 rpm Ch.2 (IW) 0 rpm" at bounding box center [280, 205] width 220 height 126
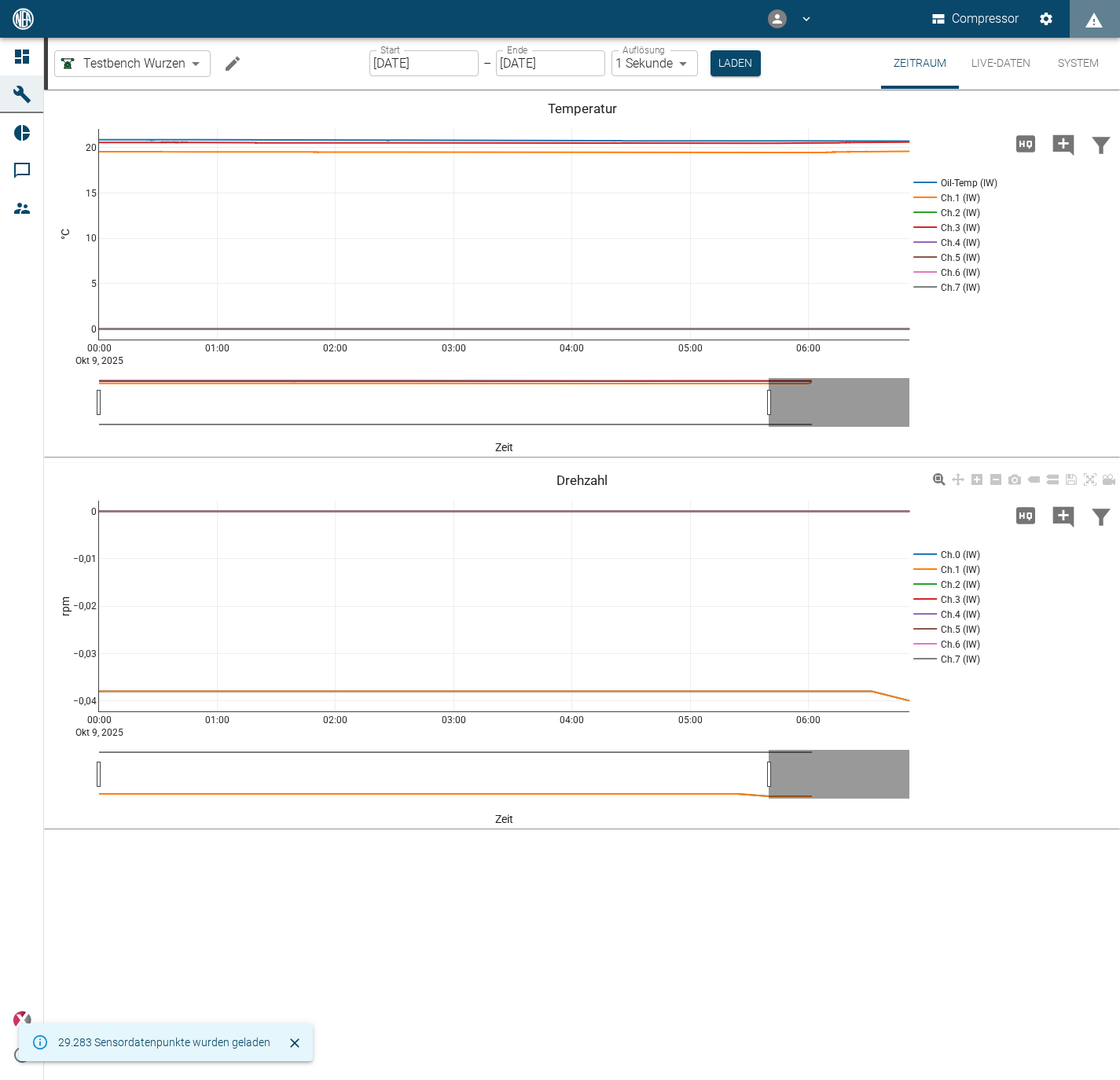
click at [920, 649] on rect at bounding box center [944, 644] width 70 height 15
click at [920, 643] on rect at bounding box center [944, 644] width 70 height 15
click at [921, 625] on rect at bounding box center [944, 628] width 70 height 15
click at [930, 658] on rect at bounding box center [944, 659] width 70 height 15
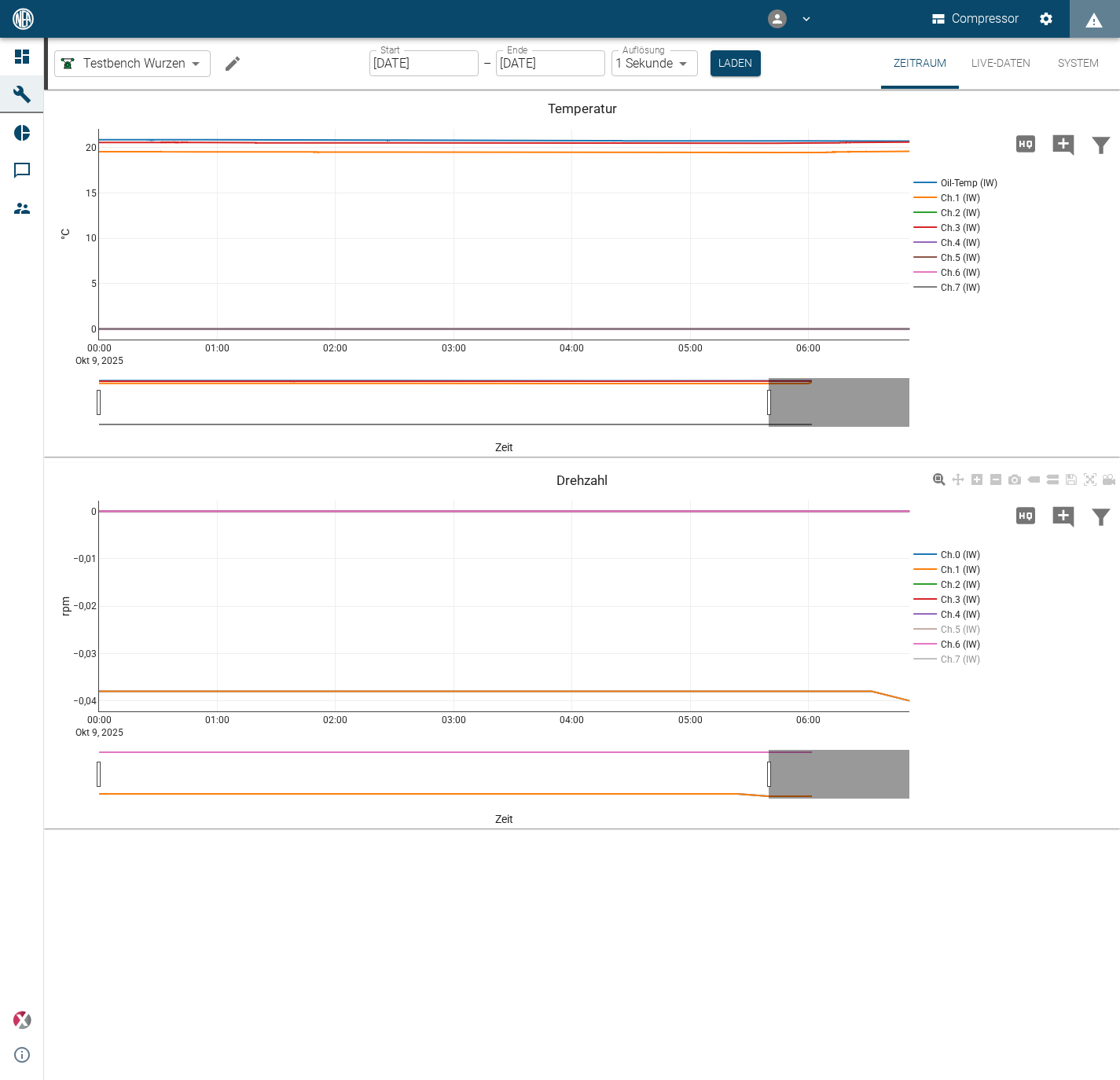
click at [928, 645] on rect at bounding box center [944, 644] width 70 height 15
click at [928, 580] on rect at bounding box center [944, 584] width 70 height 15
click at [928, 596] on rect at bounding box center [944, 599] width 70 height 15
click at [928, 616] on rect at bounding box center [944, 614] width 70 height 15
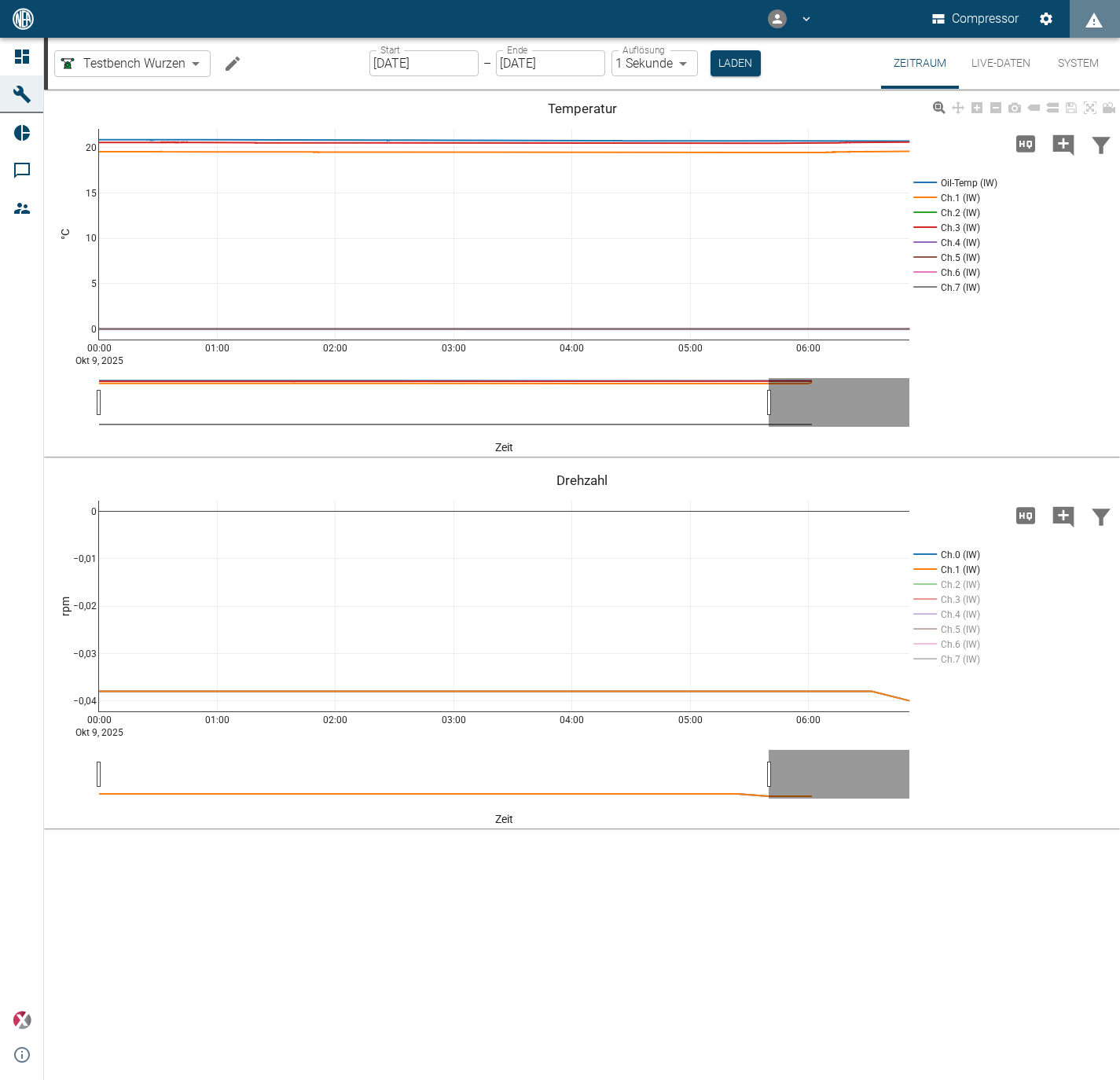
click at [922, 288] on rect at bounding box center [953, 287] width 88 height 15
click at [922, 267] on rect at bounding box center [953, 272] width 88 height 15
click at [921, 240] on rect at bounding box center [953, 242] width 88 height 15
click at [929, 218] on rect at bounding box center [953, 212] width 88 height 15
click at [929, 227] on rect at bounding box center [953, 227] width 88 height 15
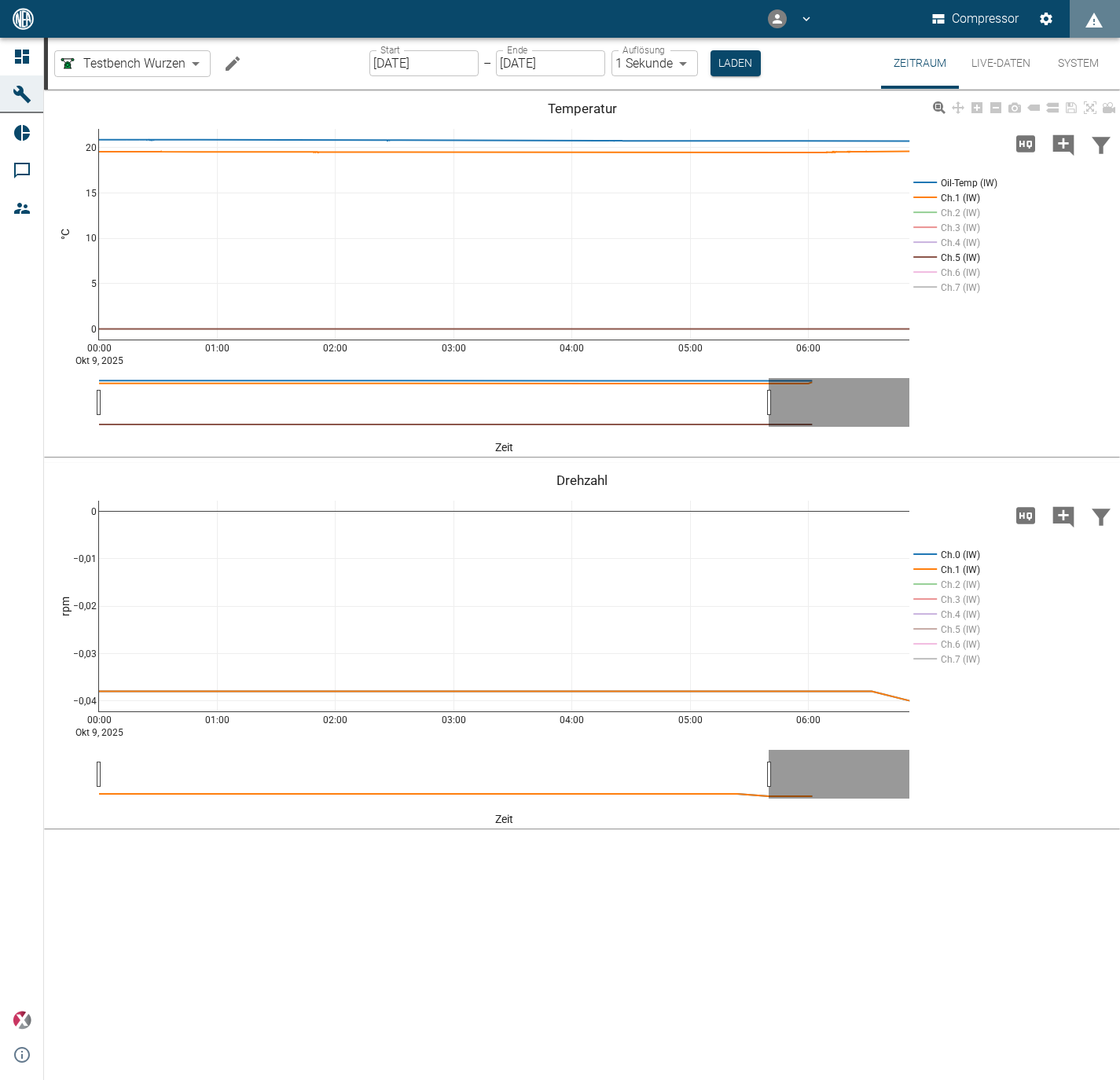
click at [928, 251] on rect at bounding box center [953, 257] width 88 height 15
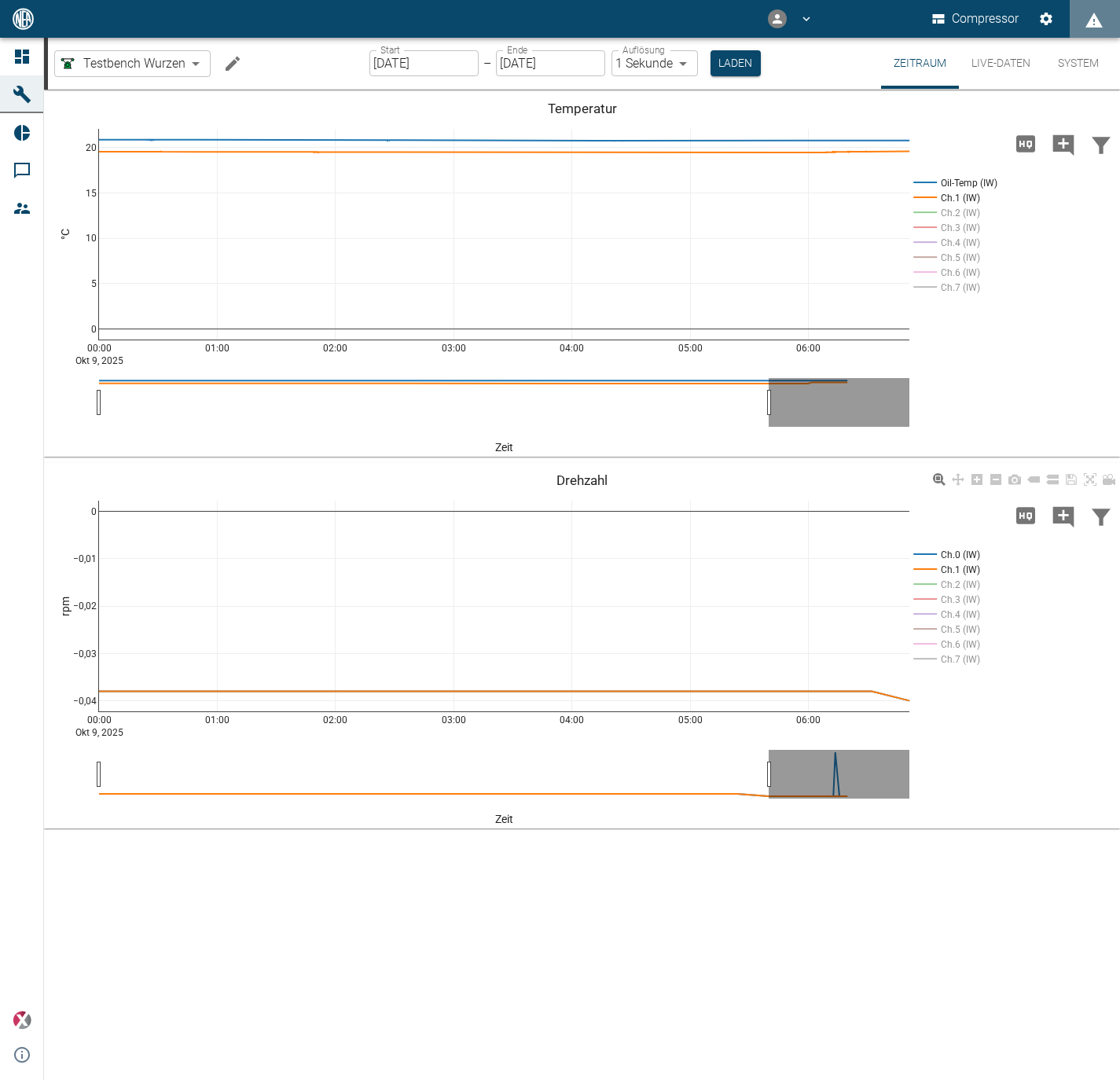
click at [929, 564] on rect at bounding box center [944, 569] width 70 height 15
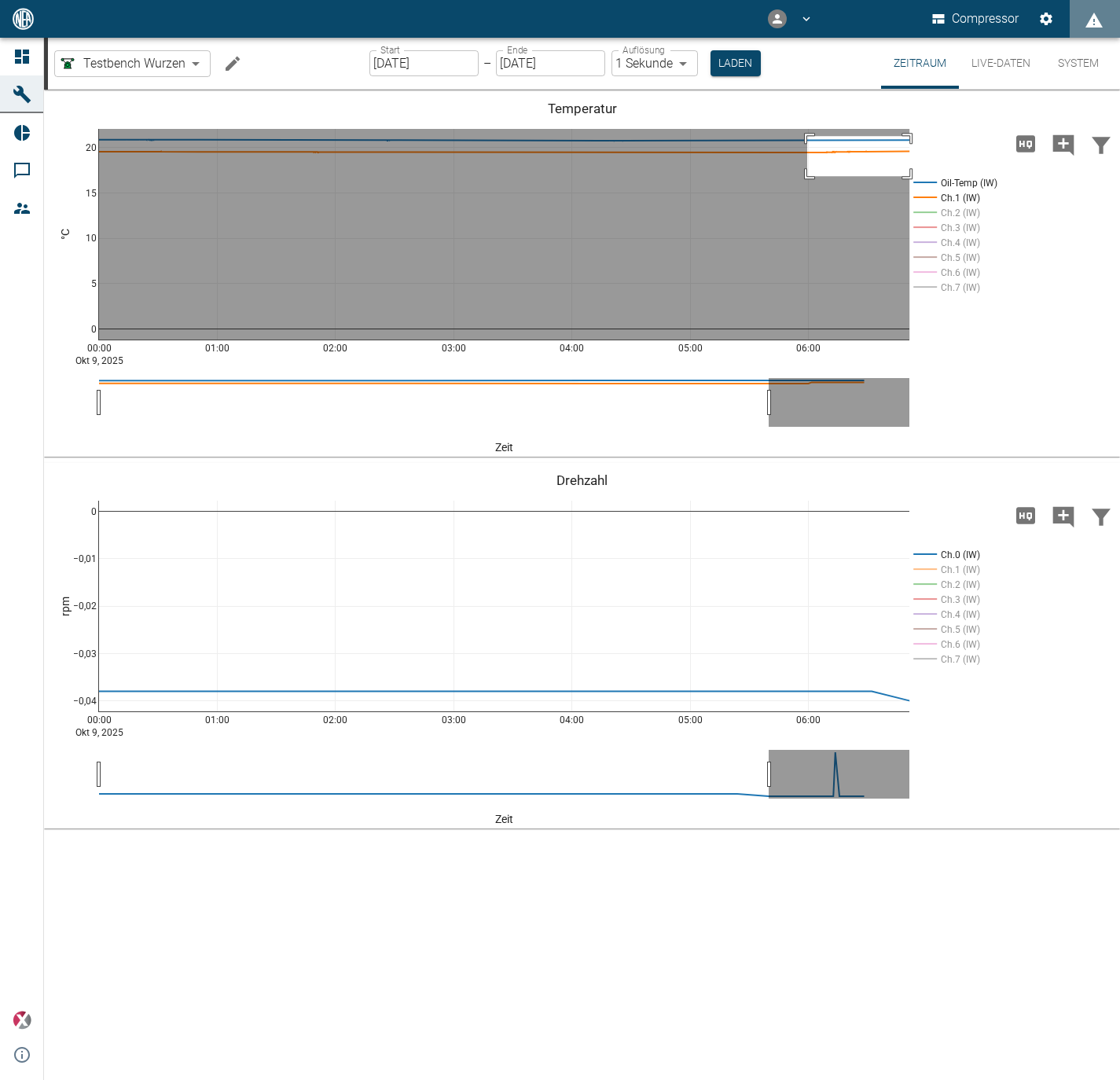
drag, startPoint x: 807, startPoint y: 135, endPoint x: 945, endPoint y: 176, distance: 144.0
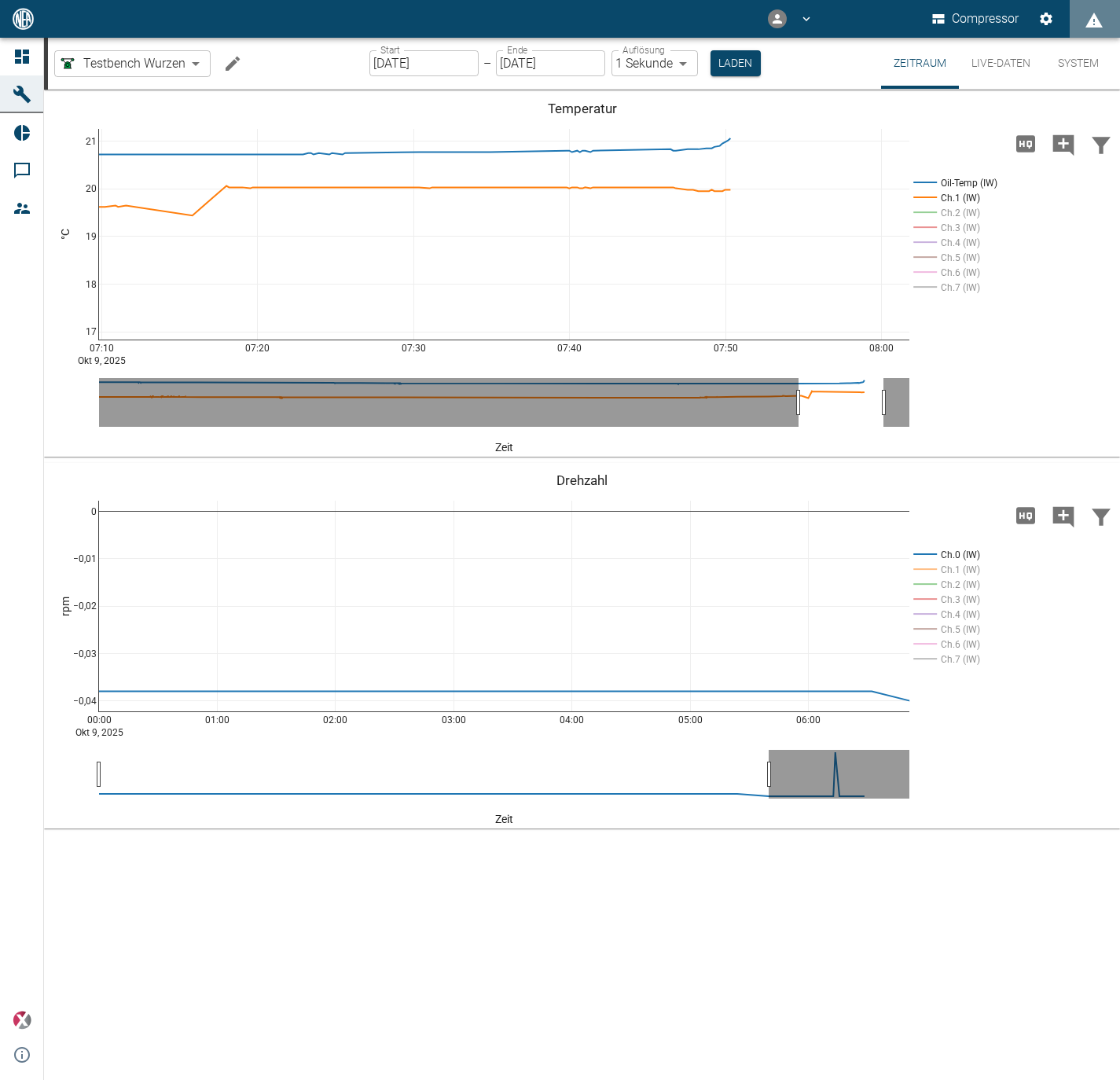
drag, startPoint x: 760, startPoint y: 410, endPoint x: 874, endPoint y: 412, distance: 114.0
drag, startPoint x: 882, startPoint y: 397, endPoint x: 942, endPoint y: 403, distance: 60.3
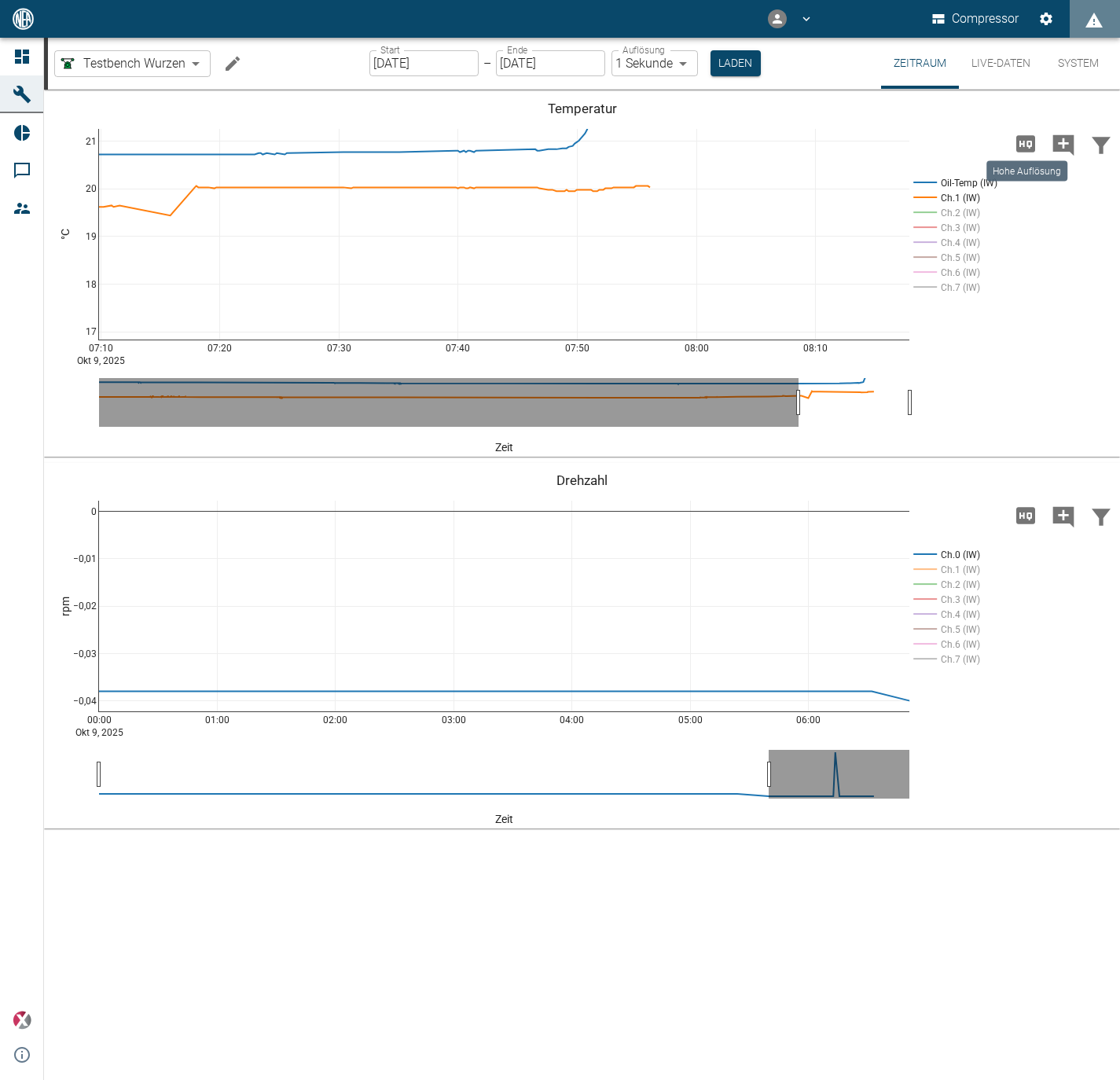
click at [1031, 140] on icon "Hohe Auflösung" at bounding box center [1026, 144] width 25 height 25
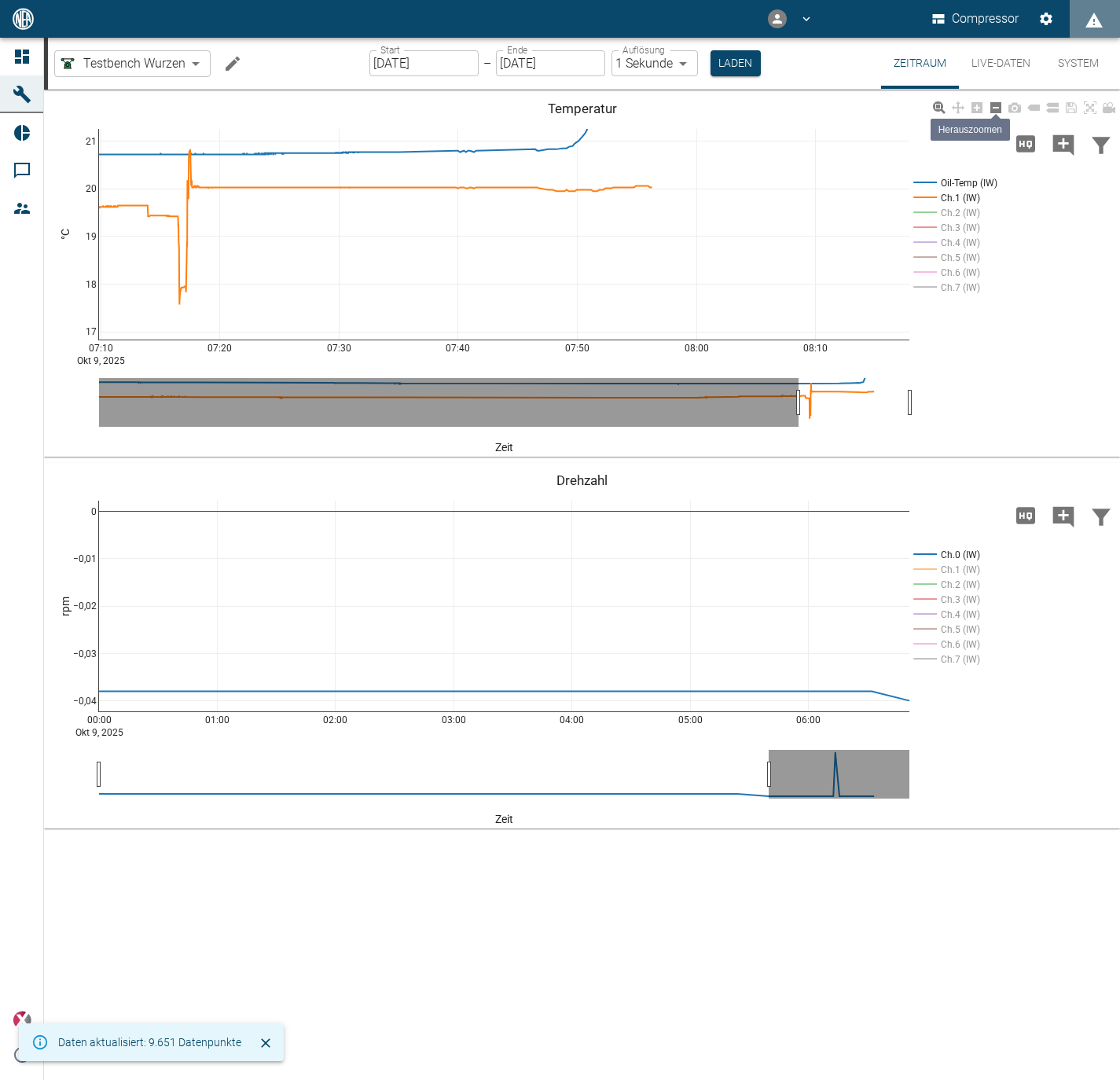
click at [991, 107] on icon at bounding box center [996, 108] width 11 height 11
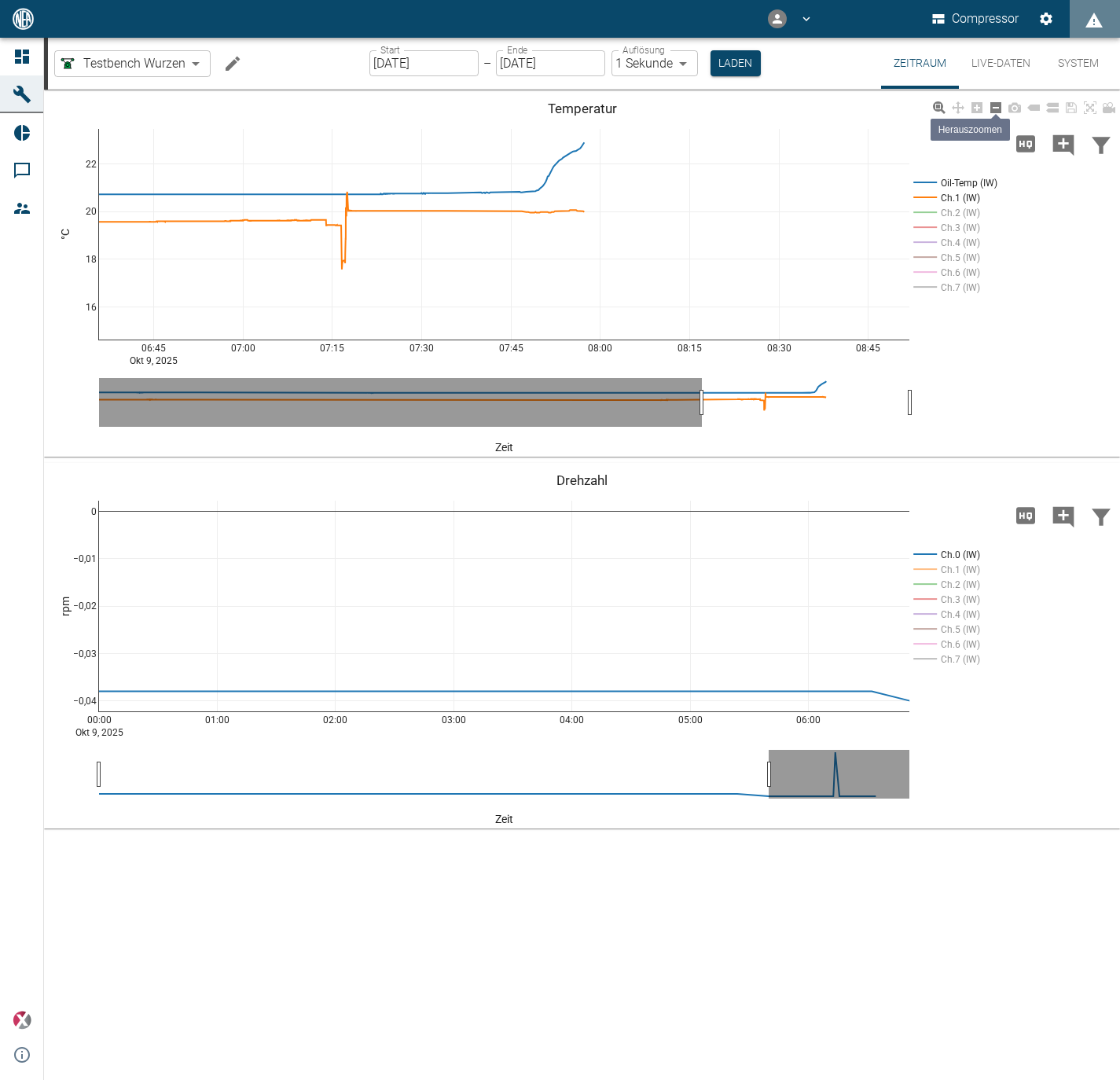
click at [992, 109] on icon at bounding box center [996, 108] width 11 height 11
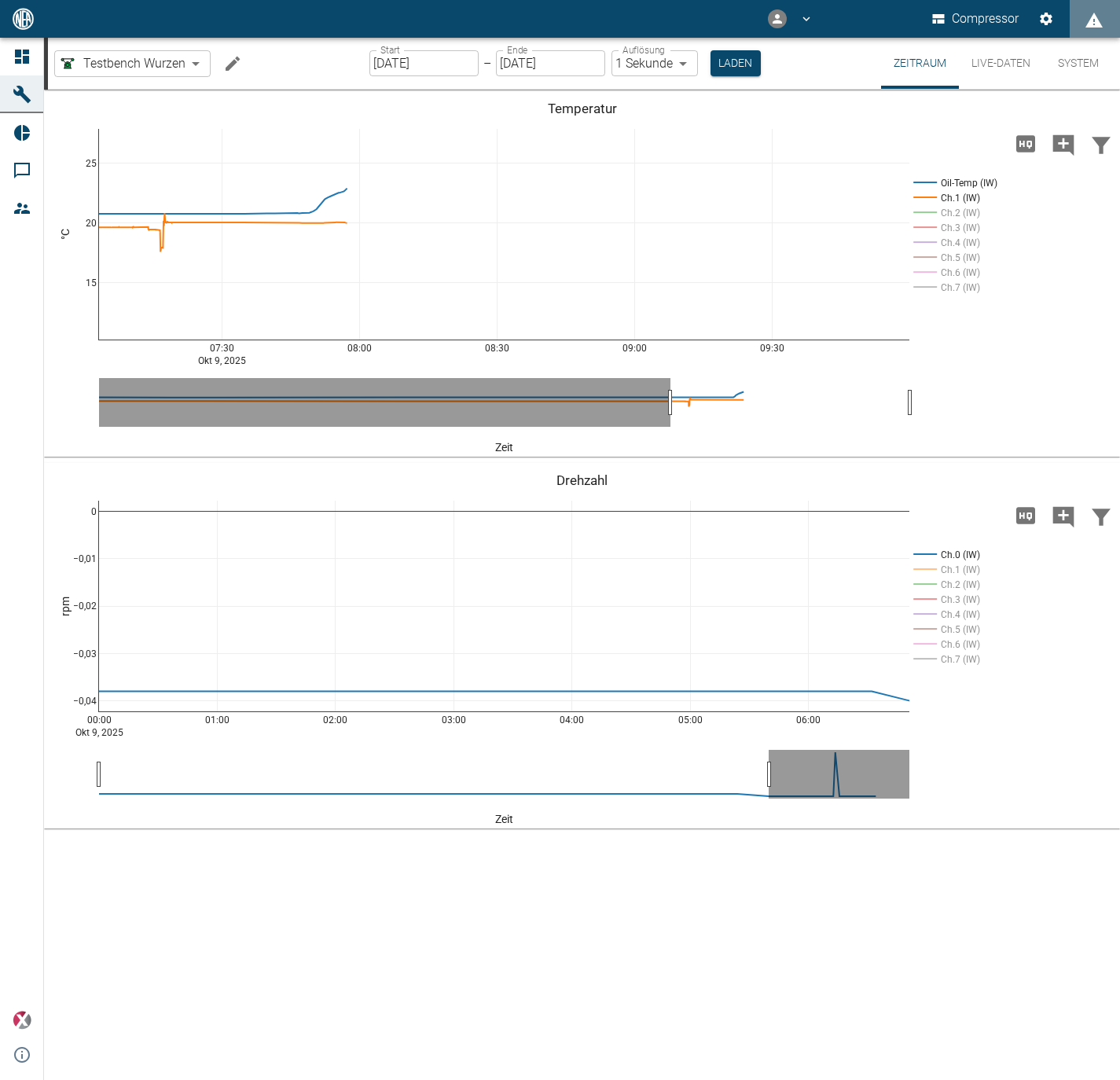
drag, startPoint x: 554, startPoint y: 408, endPoint x: 683, endPoint y: 413, distance: 129.1
click at [993, 102] on icon at bounding box center [996, 108] width 12 height 12
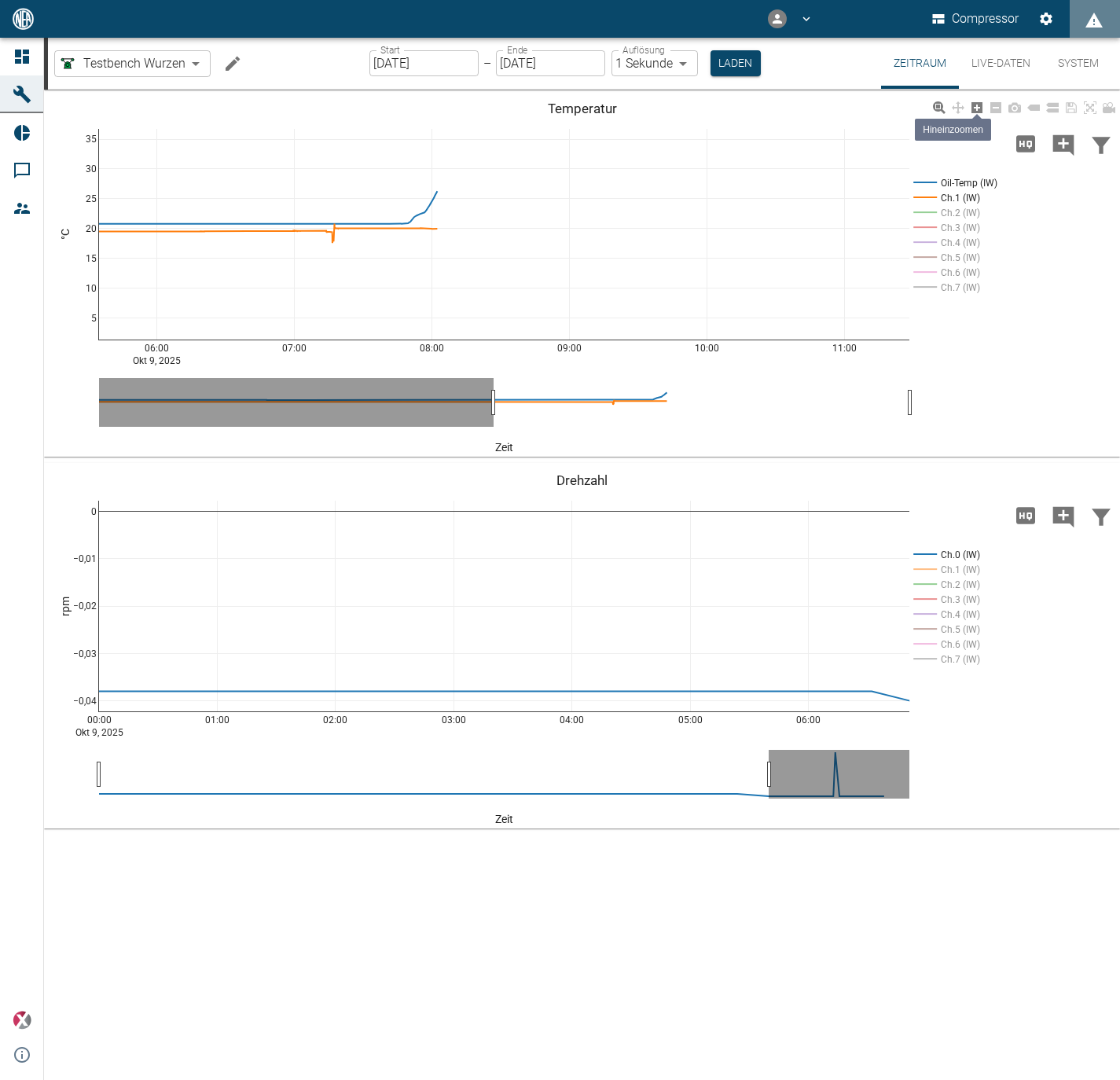
click at [981, 108] on icon at bounding box center [976, 108] width 11 height 11
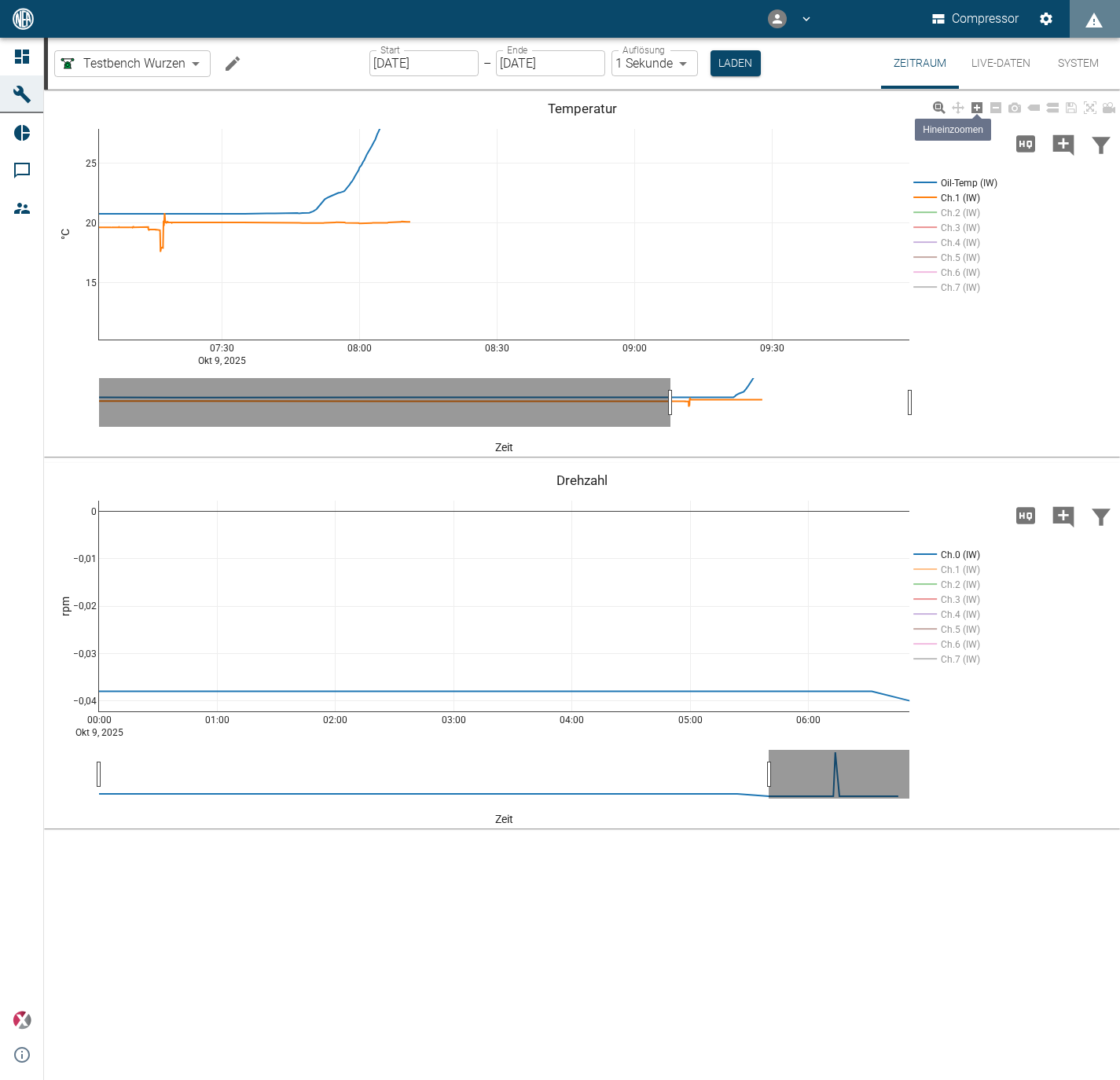
click at [982, 112] on icon at bounding box center [976, 108] width 11 height 11
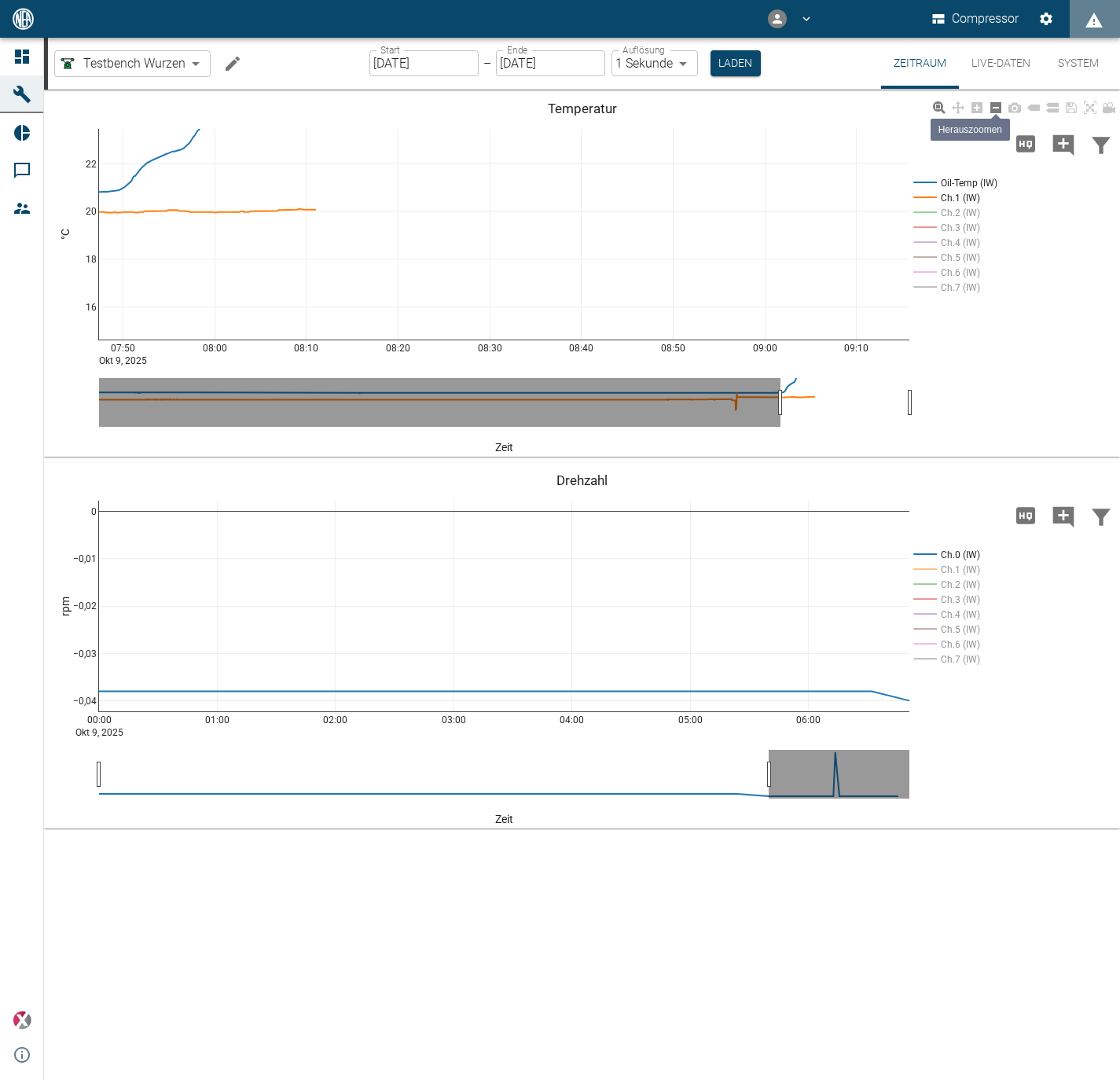
click at [998, 104] on icon at bounding box center [996, 108] width 11 height 11
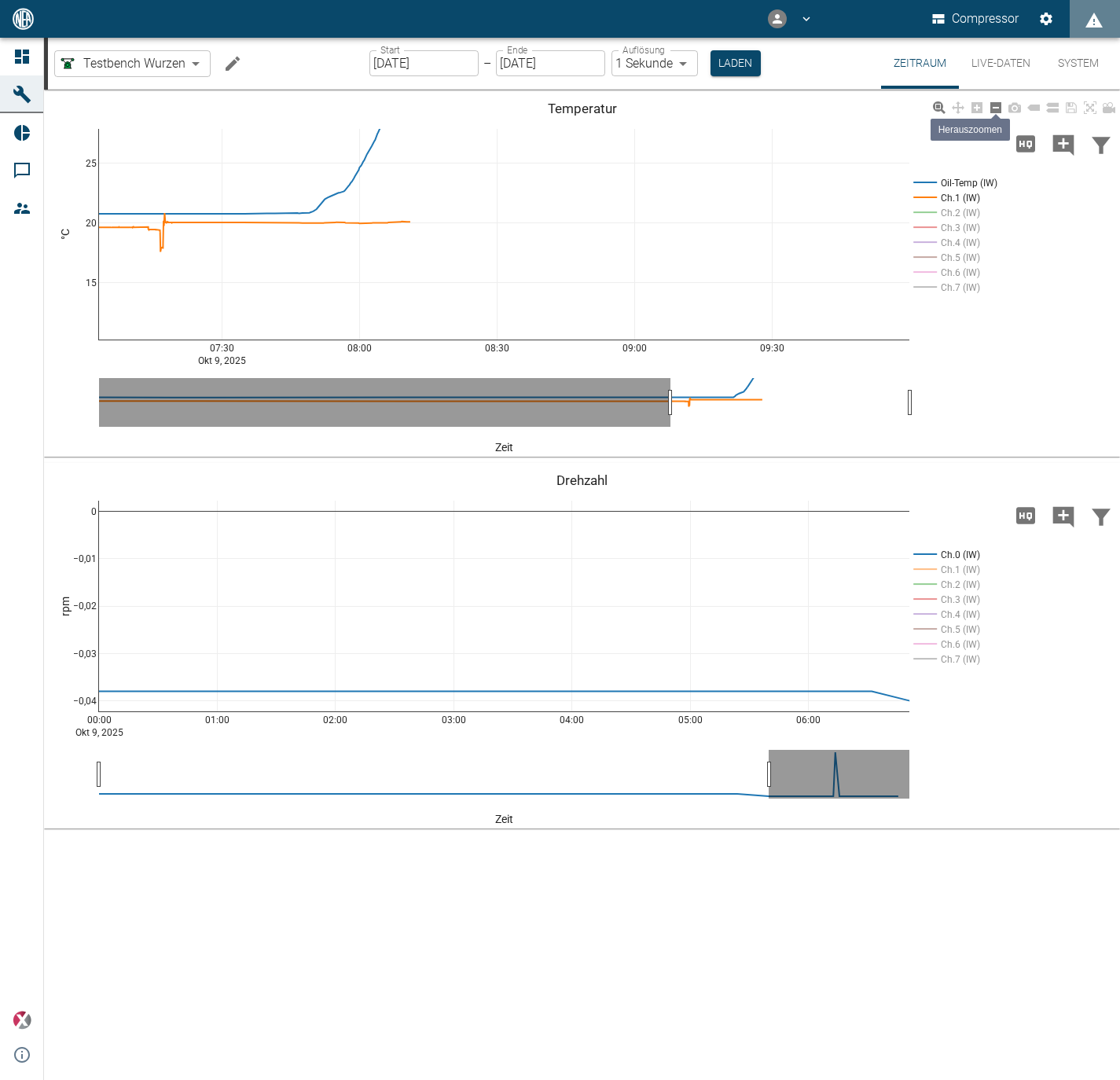
click at [998, 104] on icon at bounding box center [996, 108] width 11 height 11
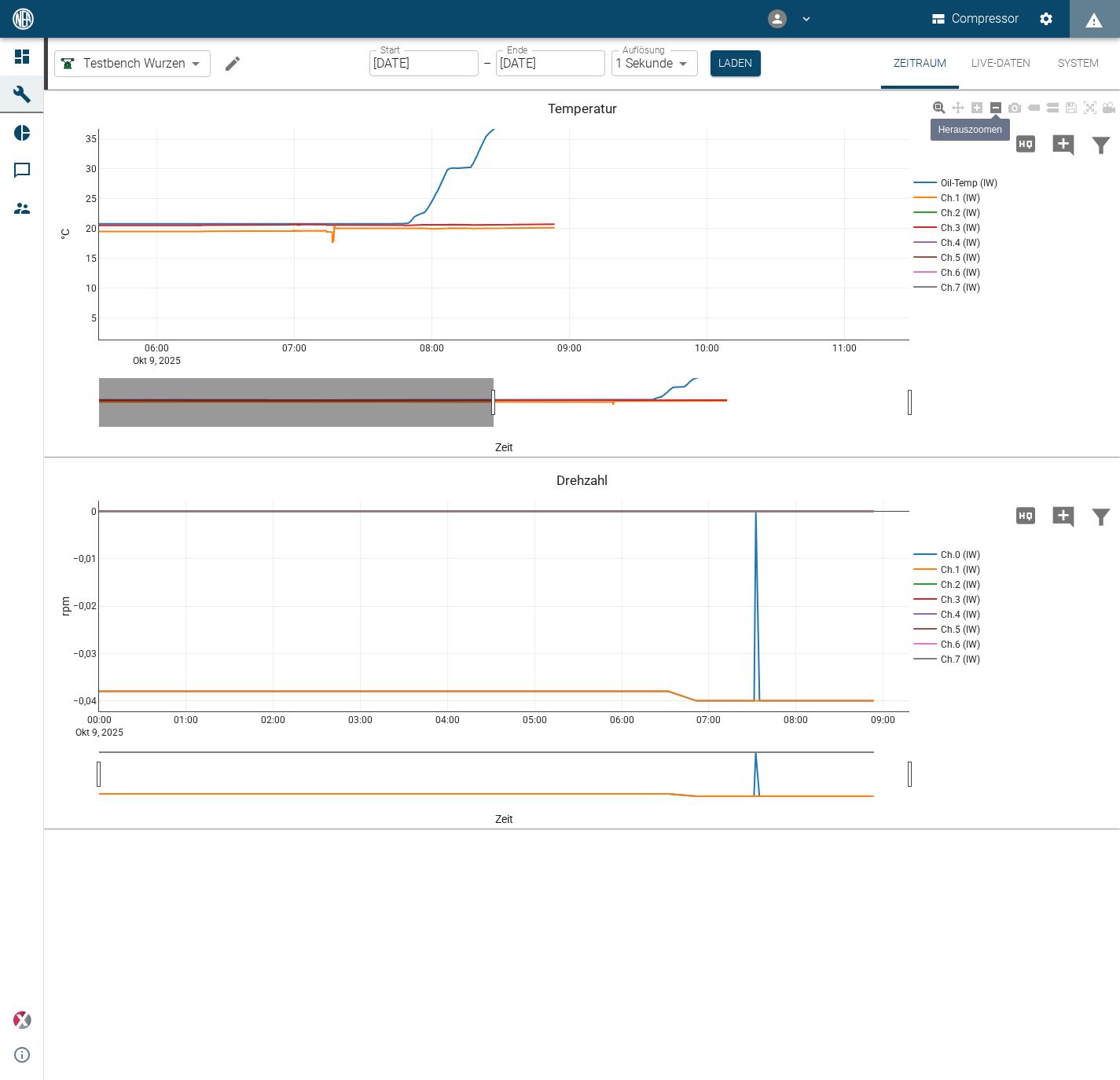
click at [998, 106] on icon at bounding box center [996, 108] width 11 height 11
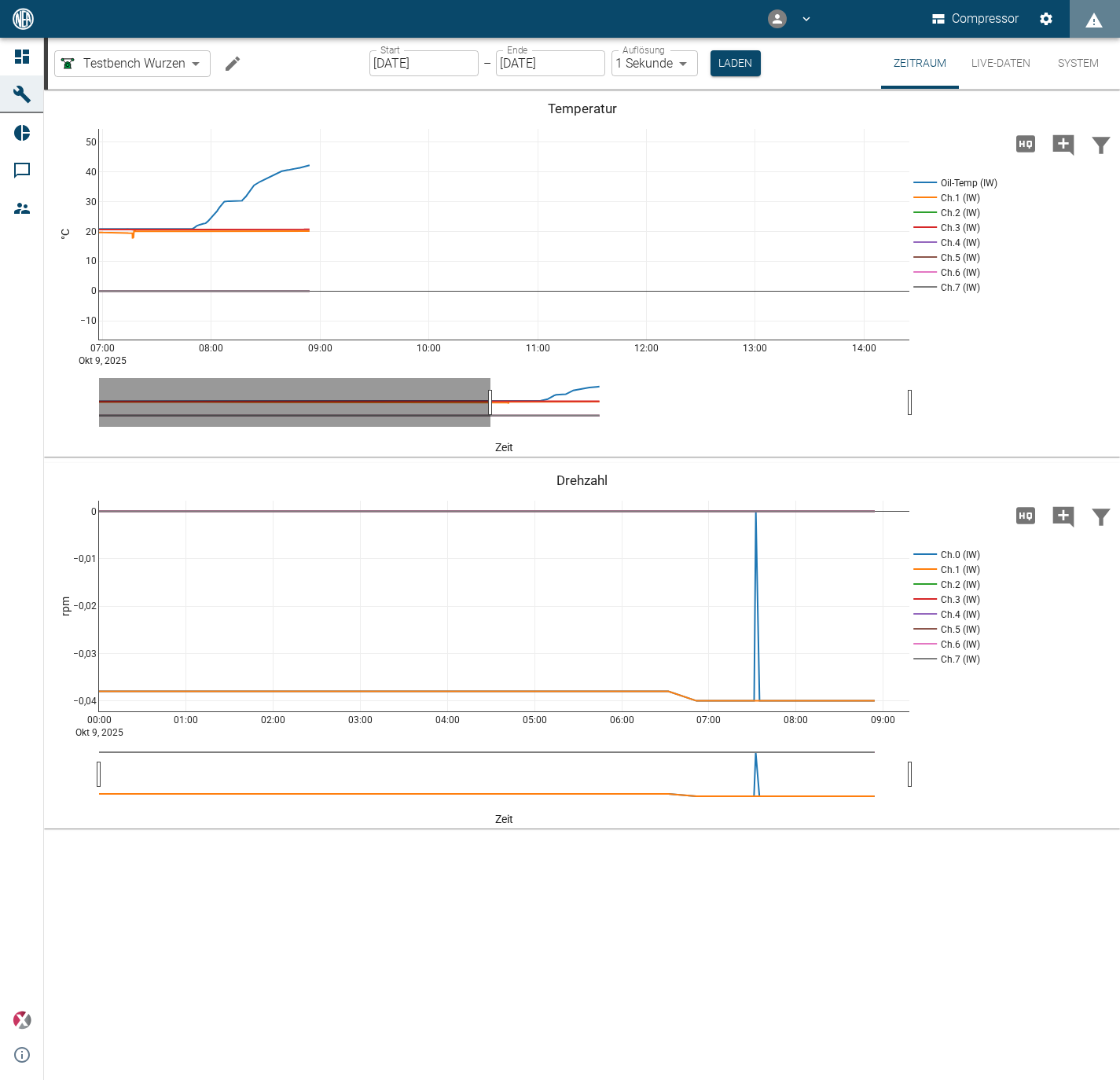
drag, startPoint x: 248, startPoint y: 410, endPoint x: 491, endPoint y: 415, distance: 243.1
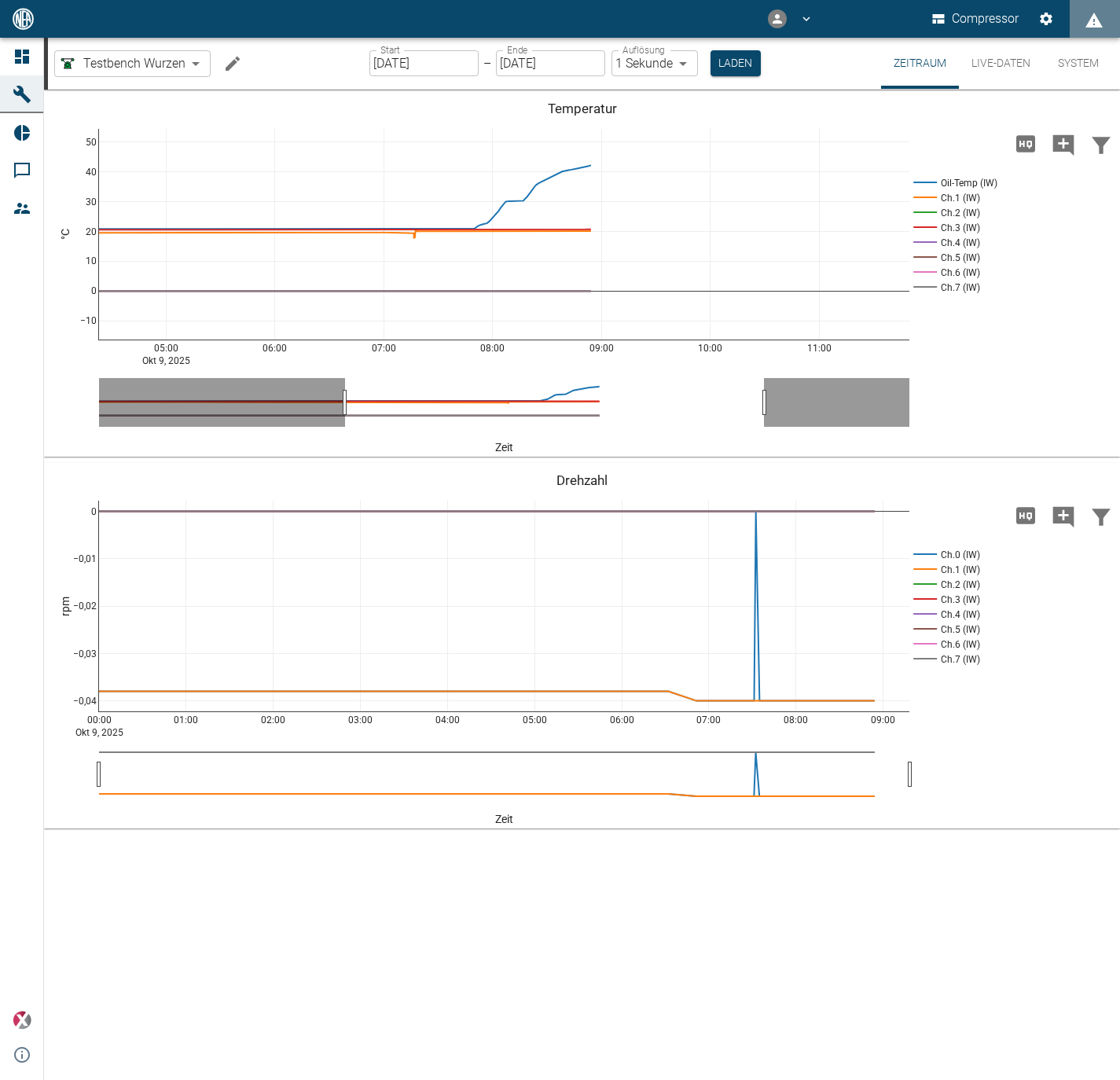
drag, startPoint x: 906, startPoint y: 403, endPoint x: 761, endPoint y: 406, distance: 145.0
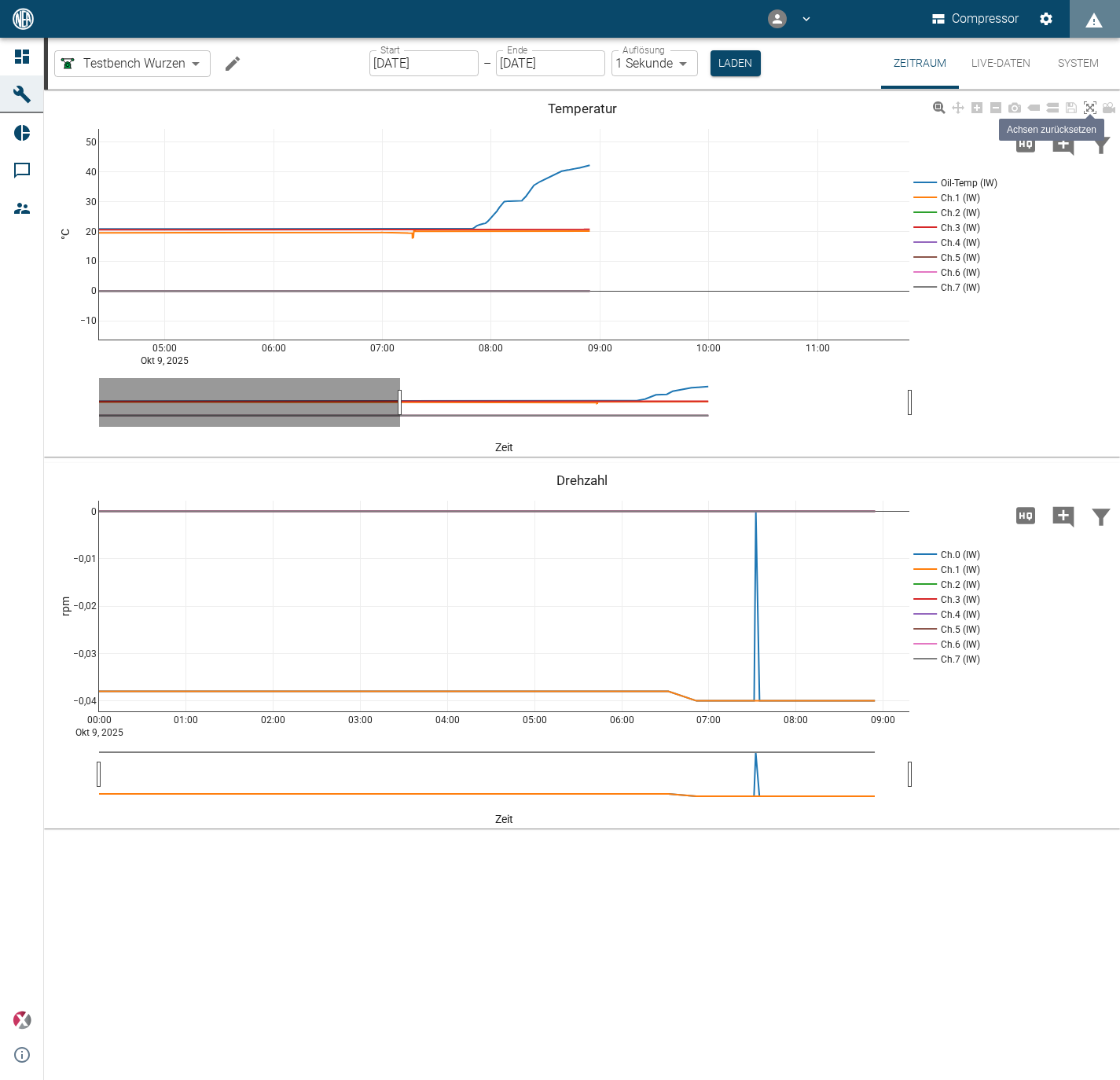
click at [1085, 106] on icon at bounding box center [1090, 108] width 12 height 12
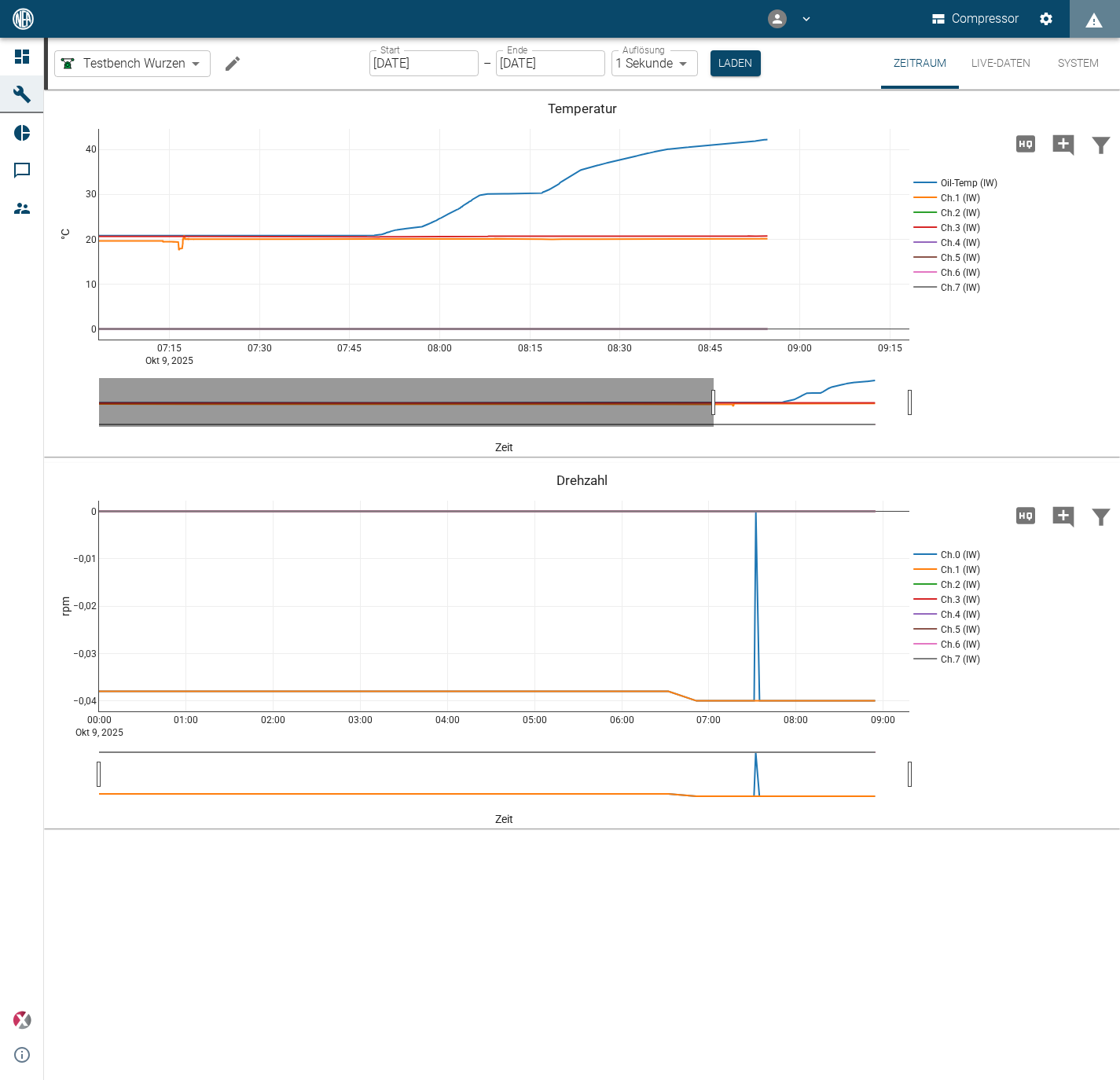
drag, startPoint x: 115, startPoint y: 389, endPoint x: 729, endPoint y: 396, distance: 614.0
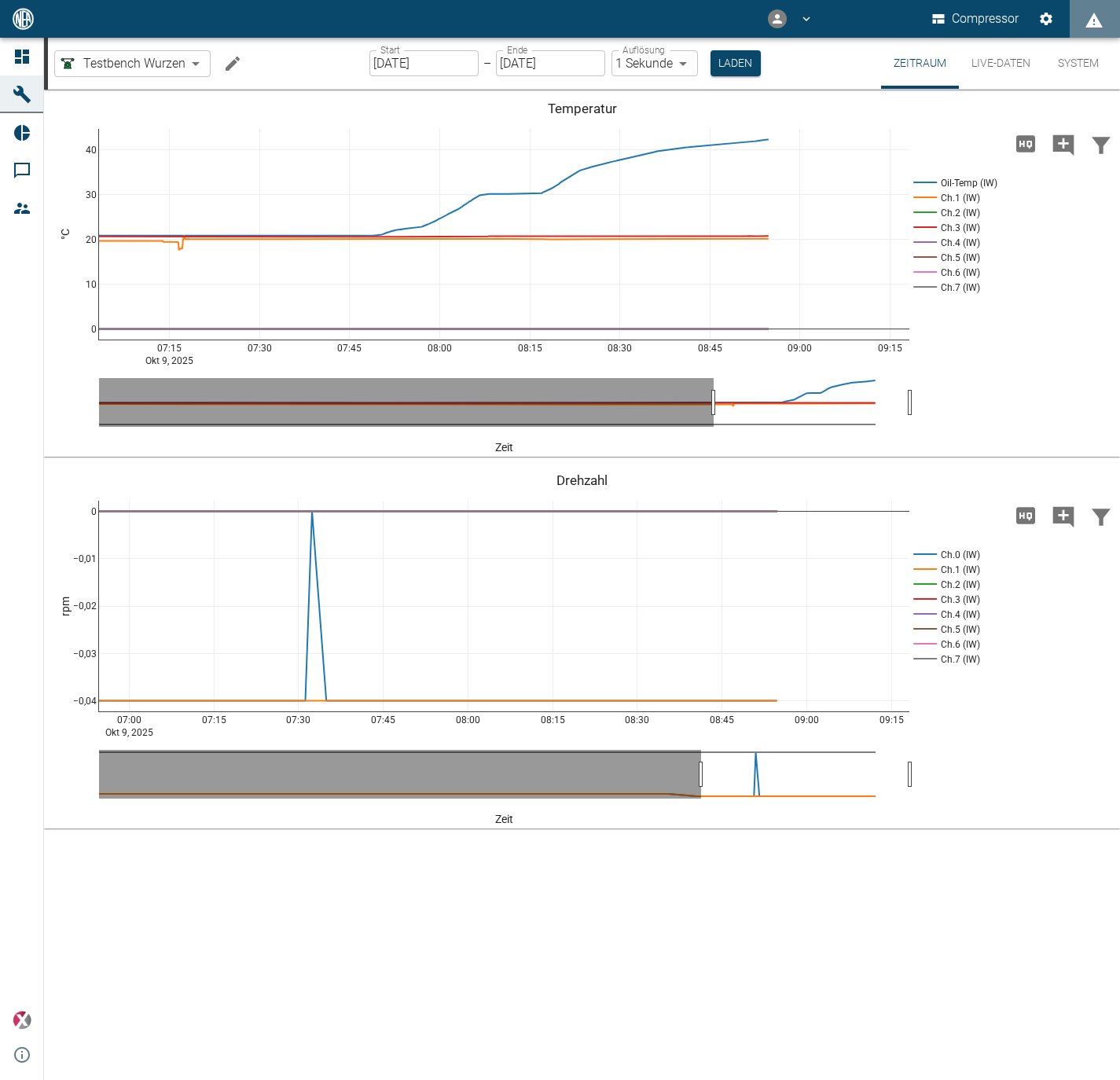
drag, startPoint x: 116, startPoint y: 784, endPoint x: 718, endPoint y: 792, distance: 602.1
click at [917, 285] on rect at bounding box center [953, 287] width 88 height 15
click at [920, 263] on rect at bounding box center [953, 257] width 88 height 15
click at [920, 252] on rect at bounding box center [953, 257] width 88 height 15
click at [920, 241] on rect at bounding box center [953, 242] width 88 height 15
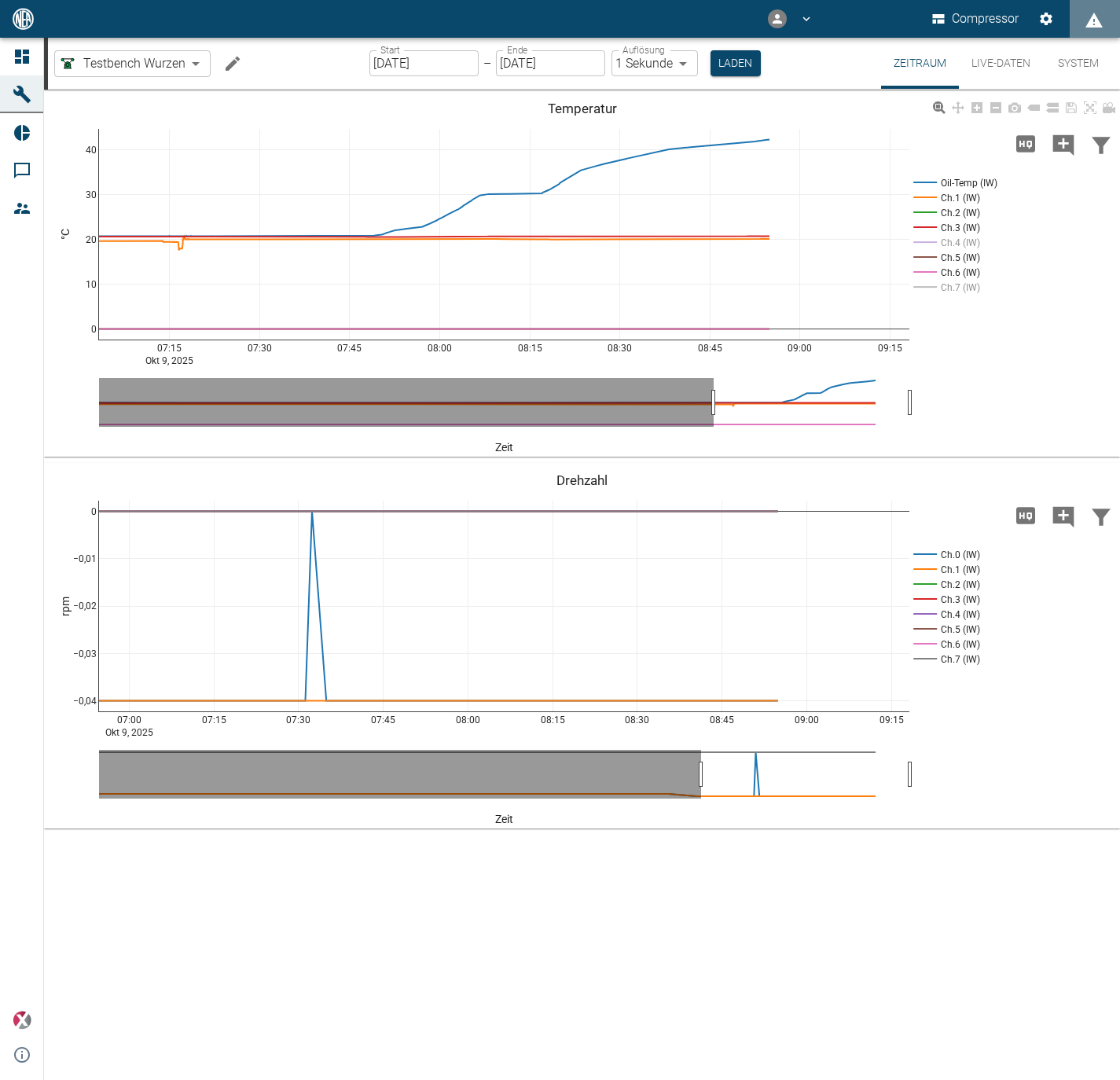
click at [922, 221] on rect at bounding box center [953, 227] width 88 height 15
click at [922, 209] on rect at bounding box center [953, 212] width 88 height 15
click at [920, 251] on rect at bounding box center [953, 257] width 88 height 15
click at [926, 272] on rect at bounding box center [953, 272] width 88 height 15
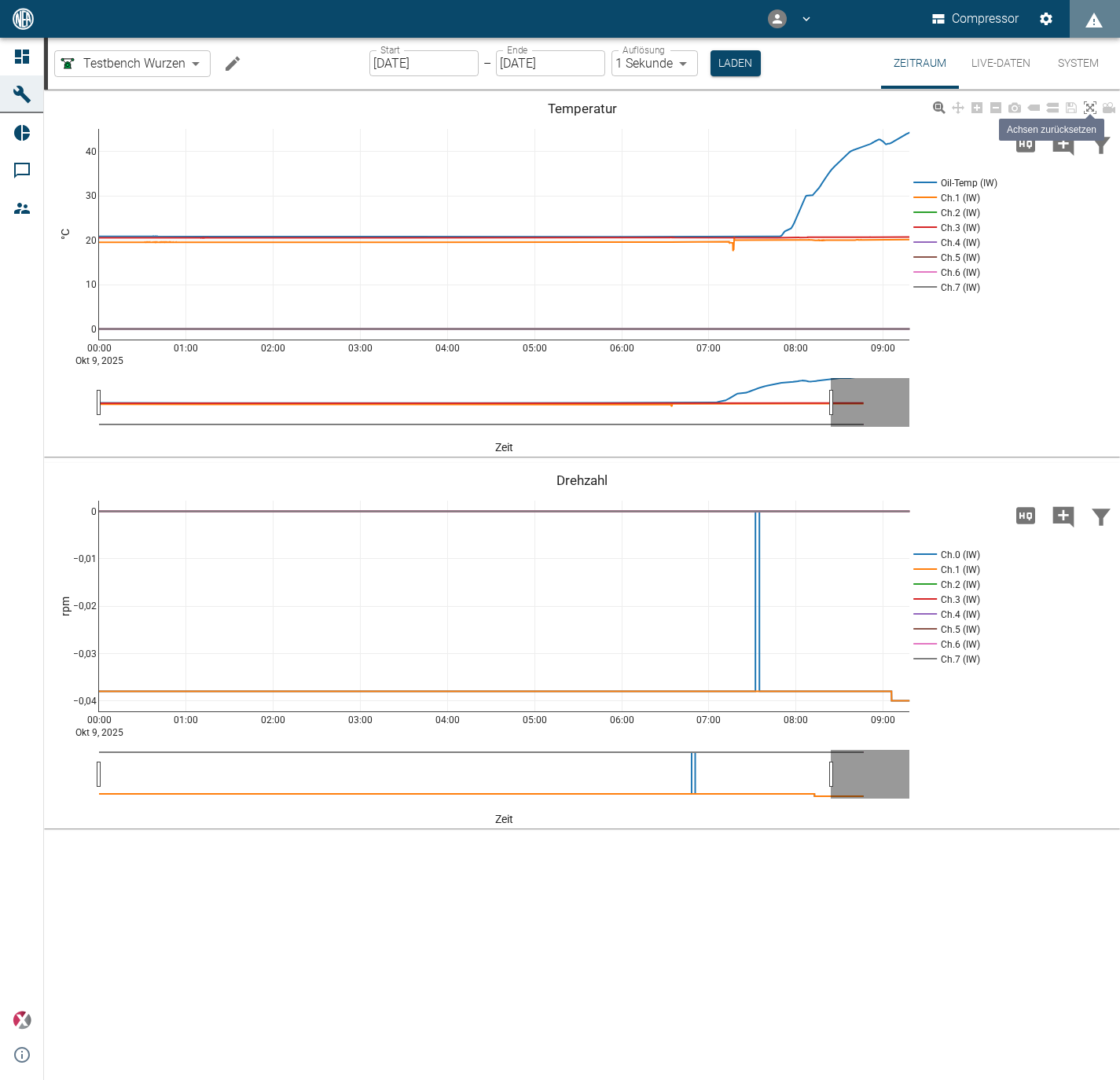
click at [1087, 111] on icon at bounding box center [1090, 108] width 12 height 12
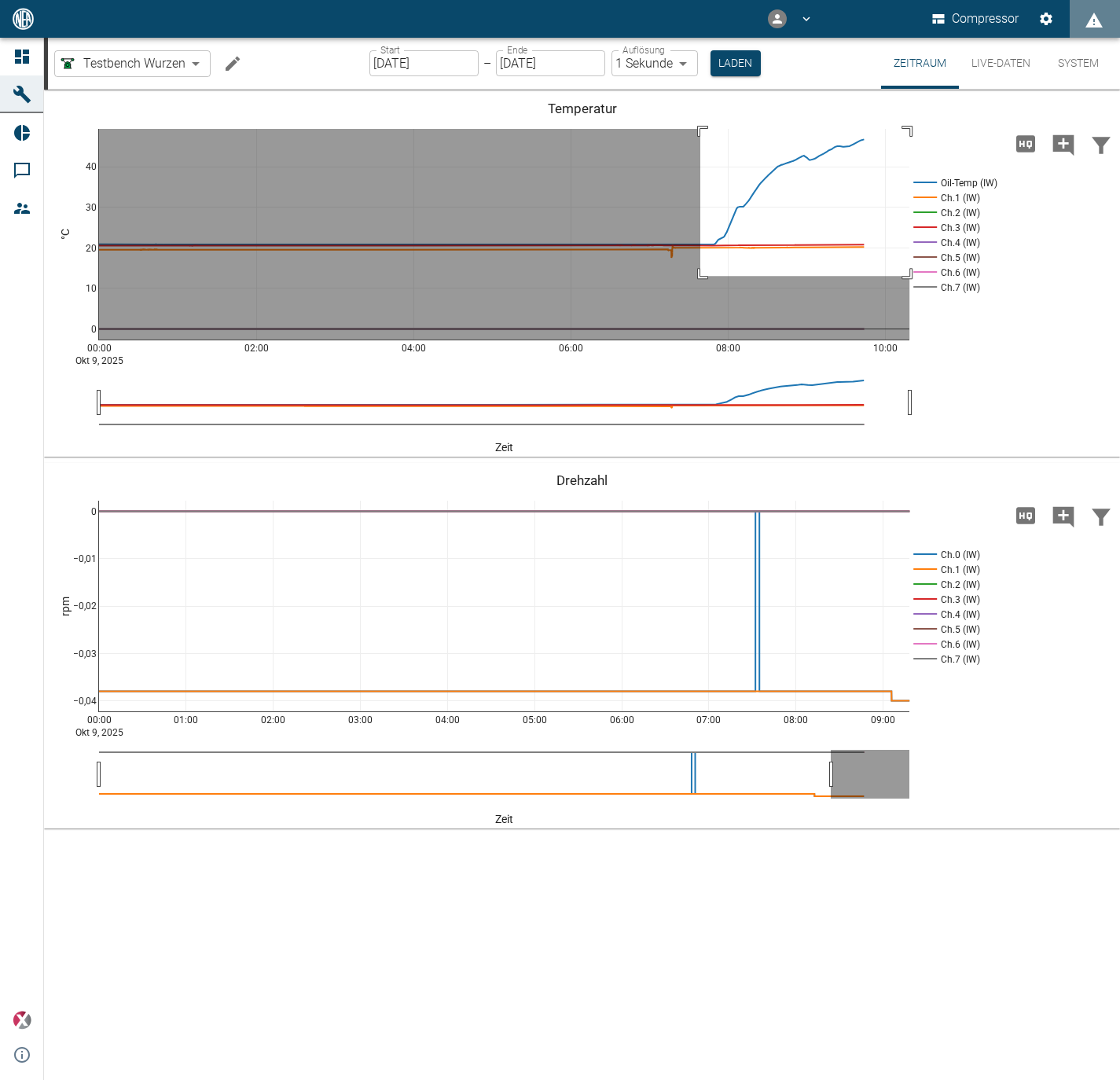
drag, startPoint x: 700, startPoint y: 276, endPoint x: 929, endPoint y: 120, distance: 277.1
